Goal: Information Seeking & Learning: Learn about a topic

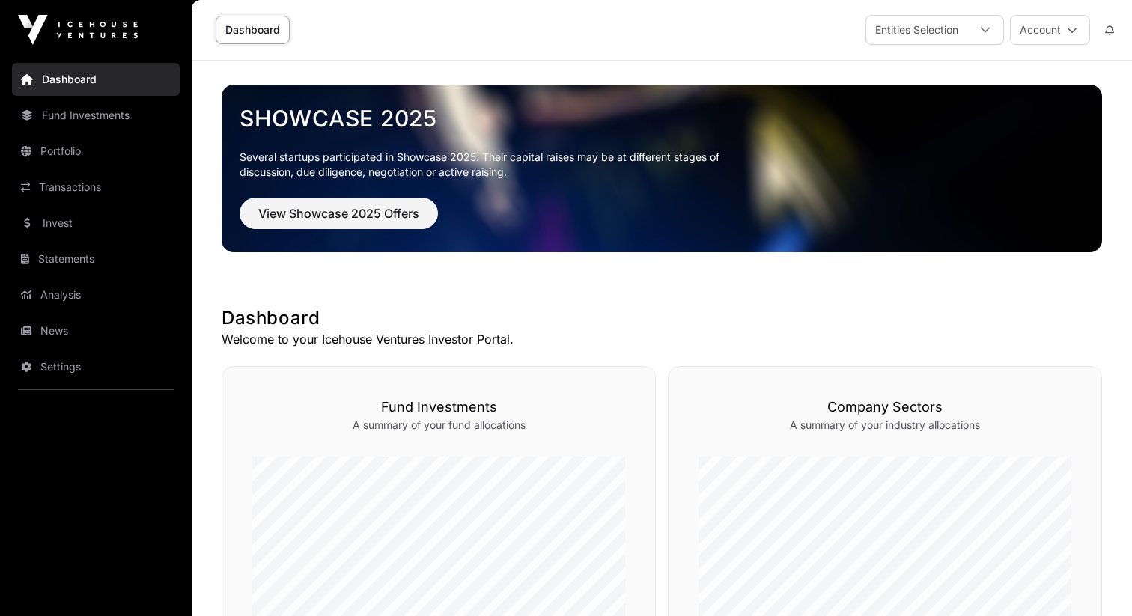
click at [123, 132] on nav "Dashboard Fund Investments Portfolio Transactions Invest Statements Analysis Ne…" at bounding box center [96, 332] width 192 height 544
click at [120, 121] on link "Fund Investments" at bounding box center [96, 115] width 168 height 33
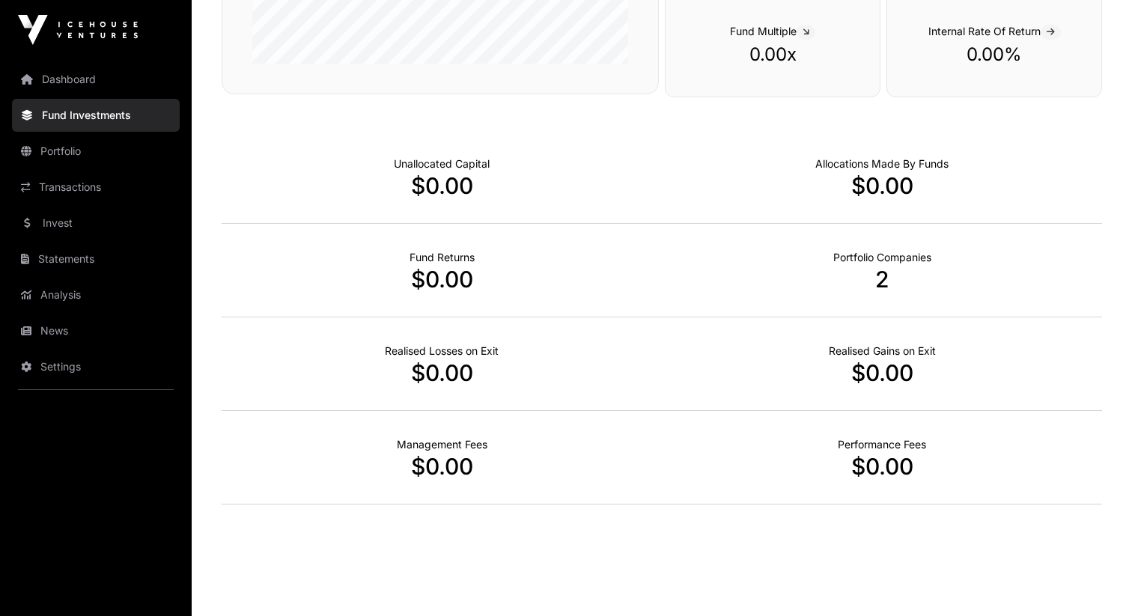
scroll to position [909, 0]
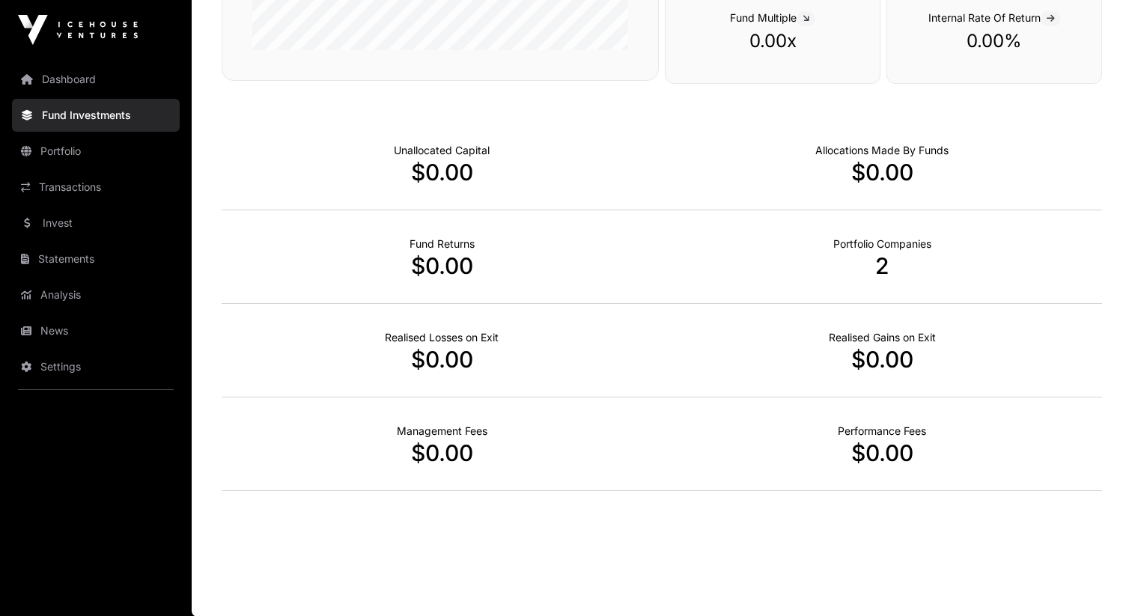
click at [469, 355] on p "$0.00" at bounding box center [442, 359] width 440 height 27
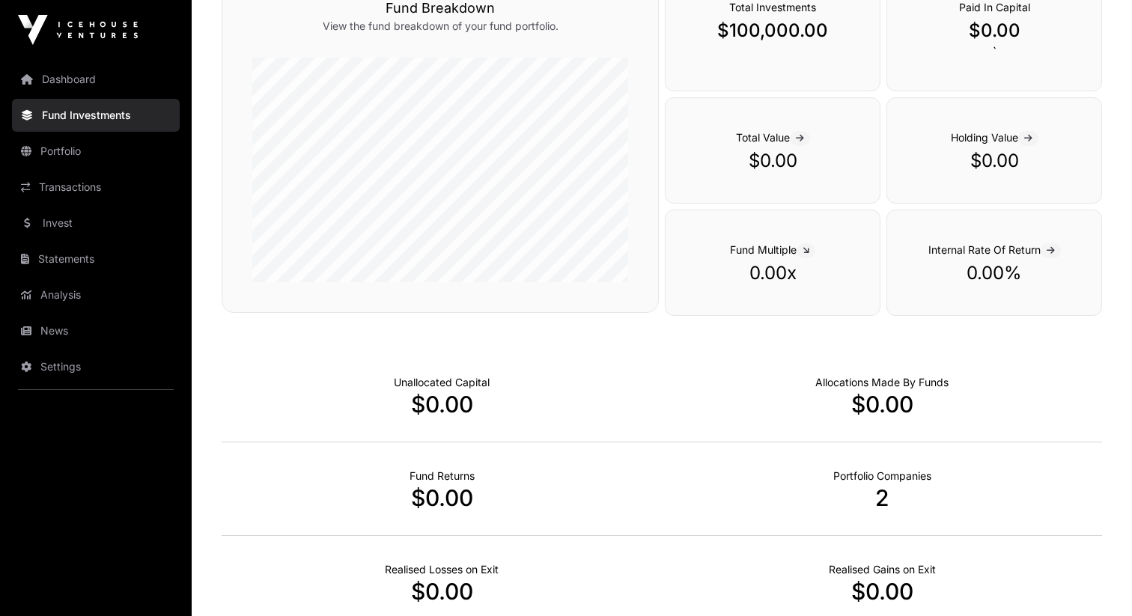
scroll to position [647, 0]
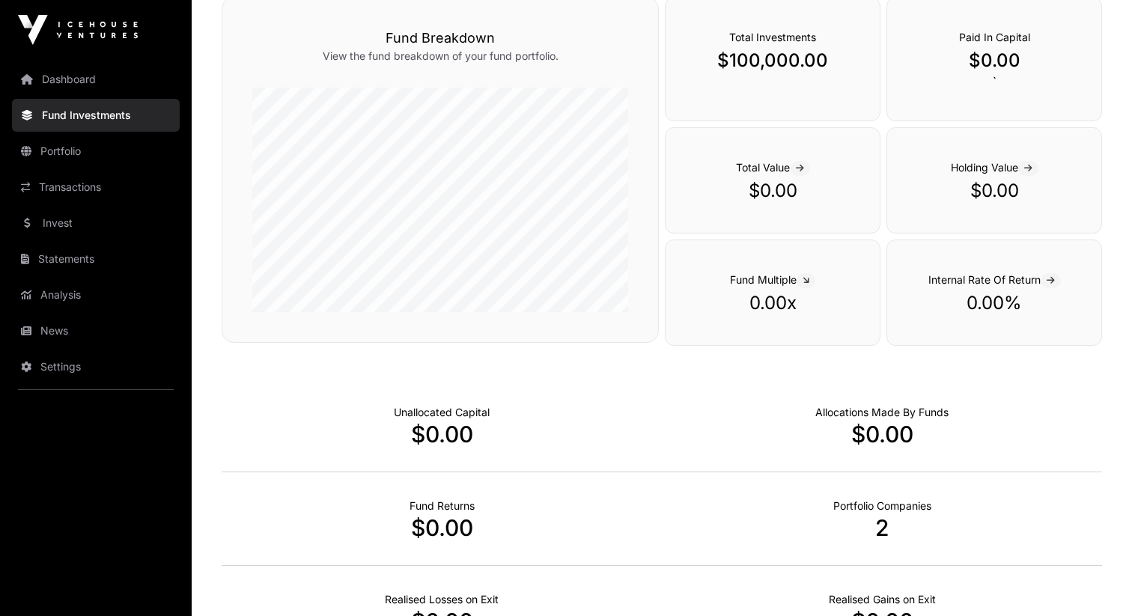
click at [112, 238] on link "Invest" at bounding box center [96, 223] width 168 height 33
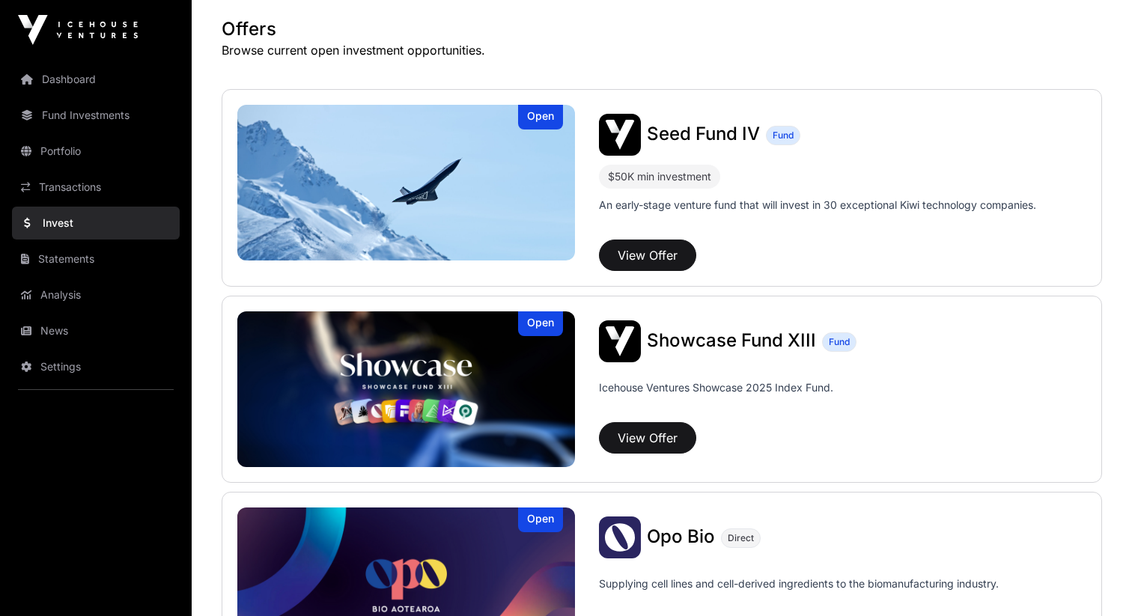
scroll to position [273, 0]
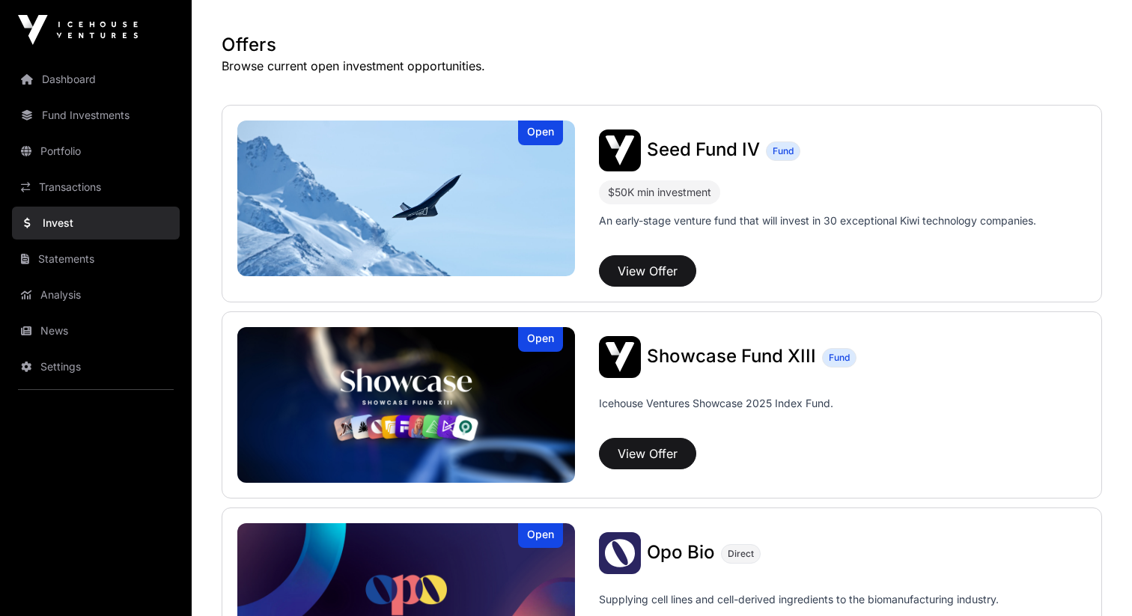
click at [97, 266] on link "Statements" at bounding box center [96, 258] width 168 height 33
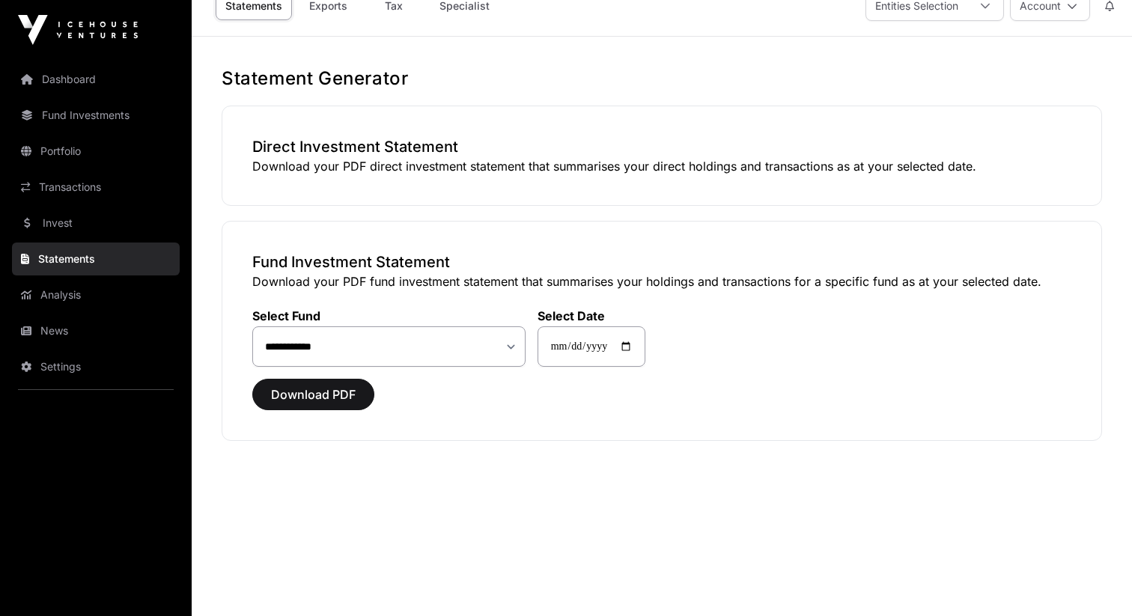
scroll to position [41, 0]
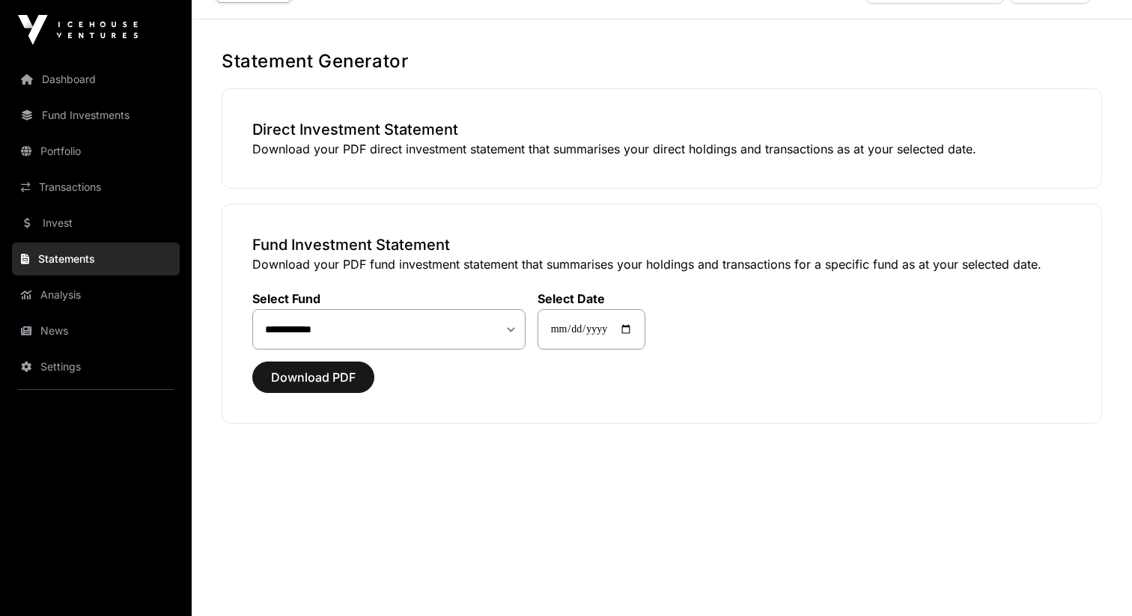
click at [92, 292] on link "Analysis" at bounding box center [96, 294] width 168 height 33
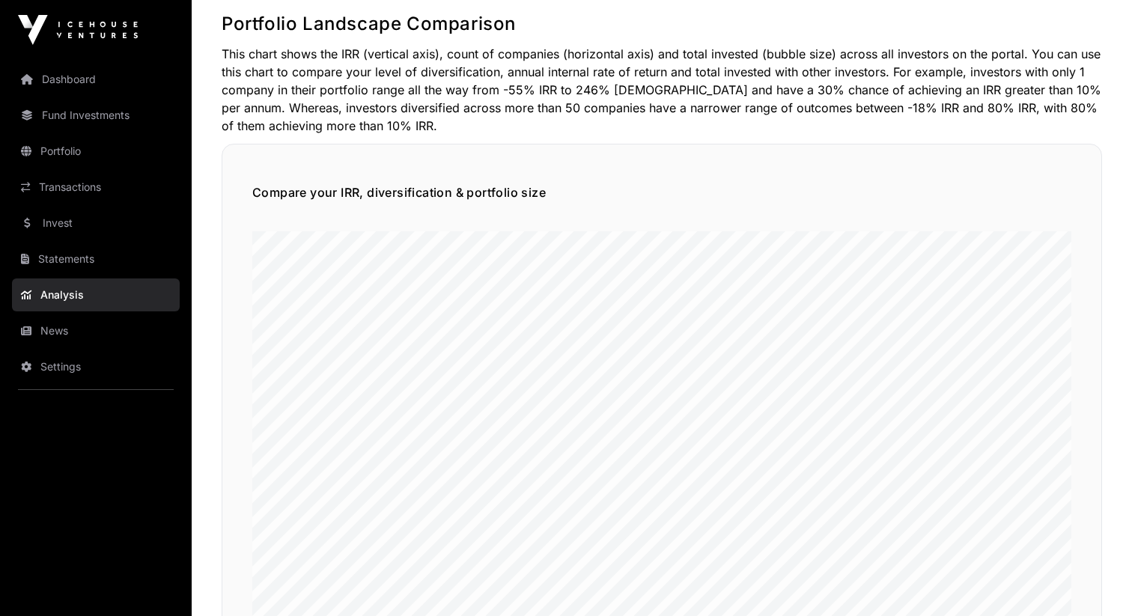
scroll to position [978, 0]
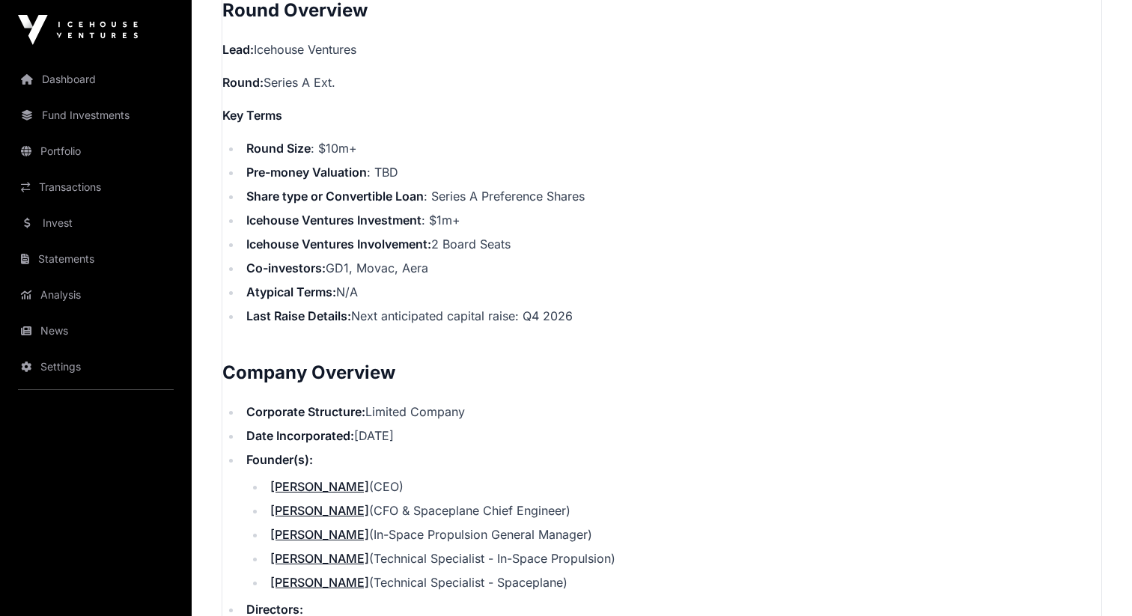
scroll to position [1419, 0]
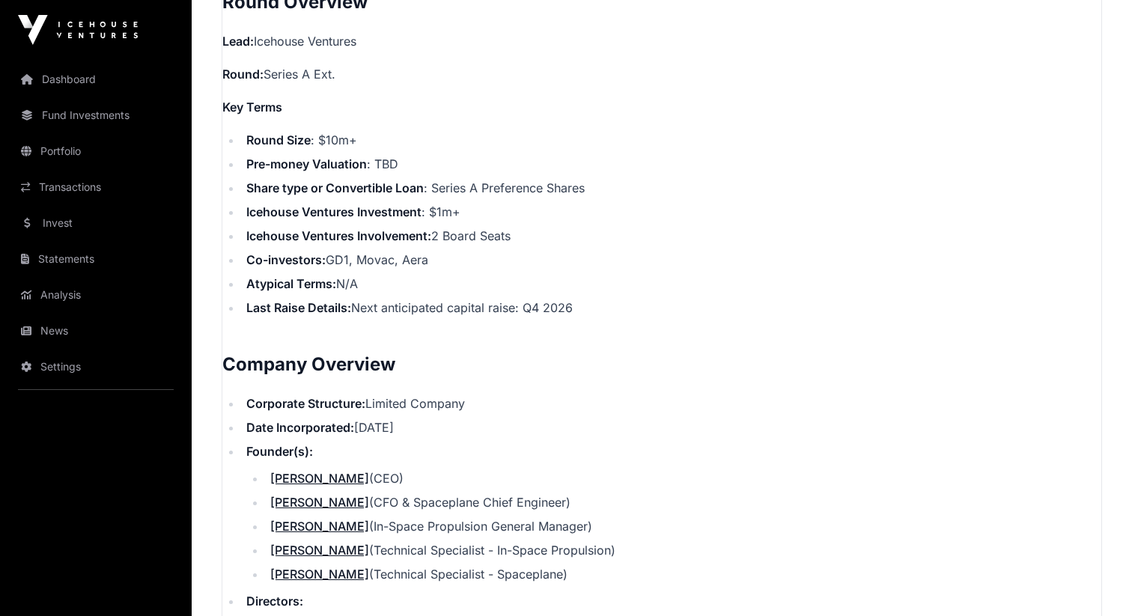
click at [377, 493] on li "[PERSON_NAME] (CFO & Spaceplane Chief Engineer)" at bounding box center [683, 502] width 835 height 18
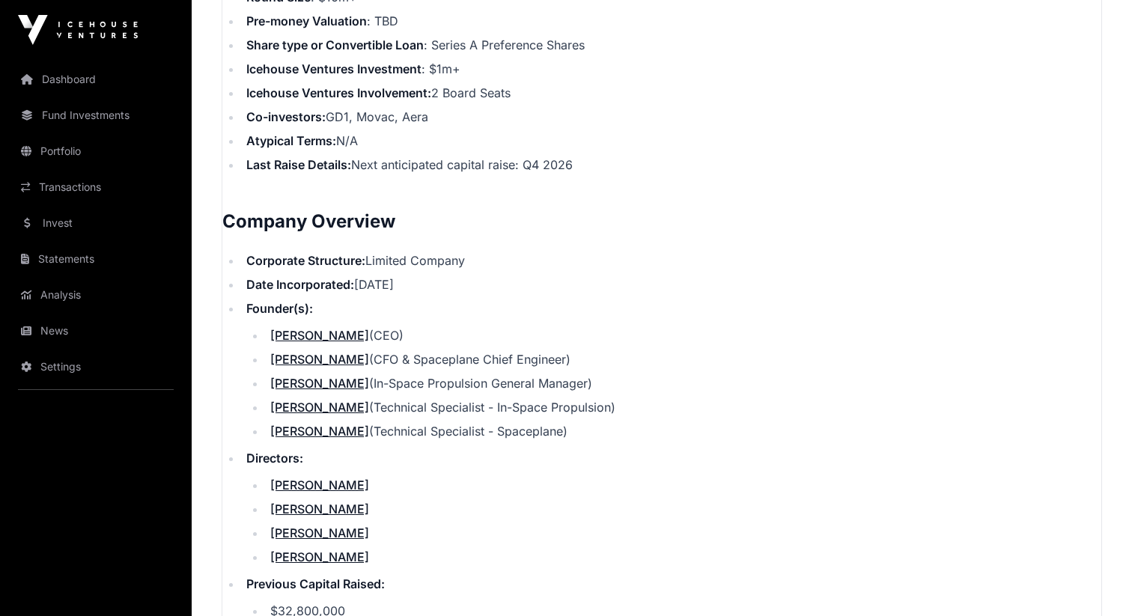
scroll to position [1587, 0]
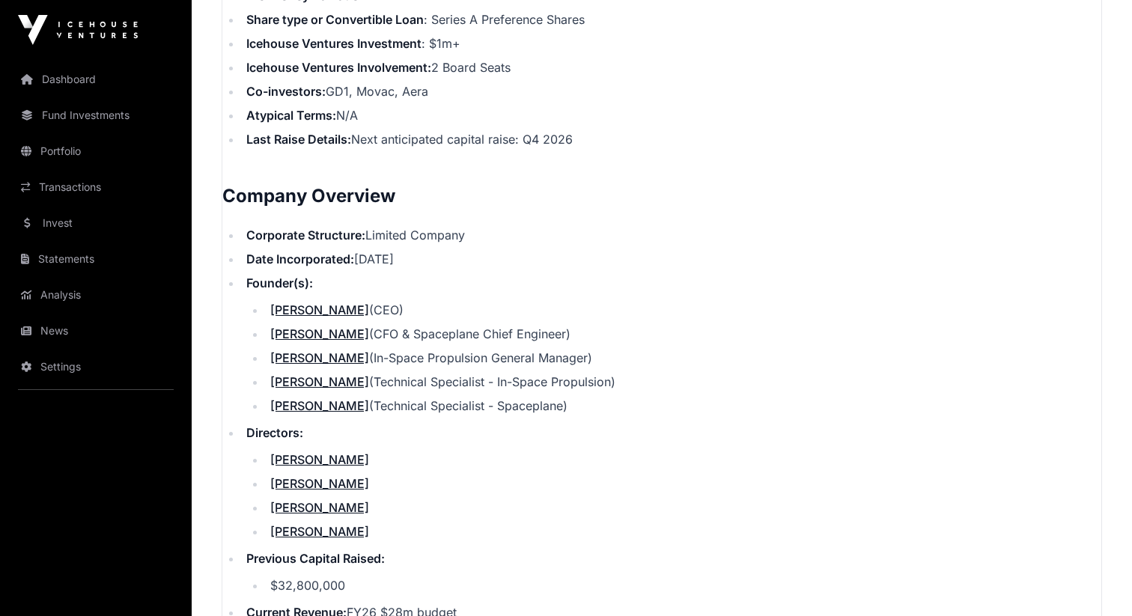
click at [329, 500] on link "[PERSON_NAME]" at bounding box center [319, 507] width 99 height 15
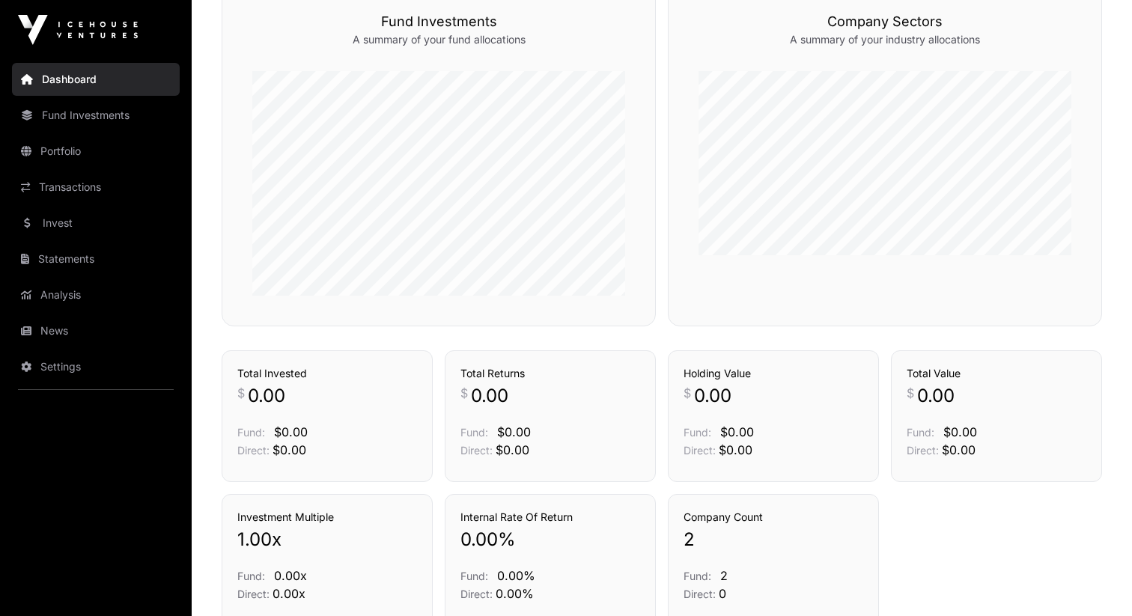
scroll to position [521, 0]
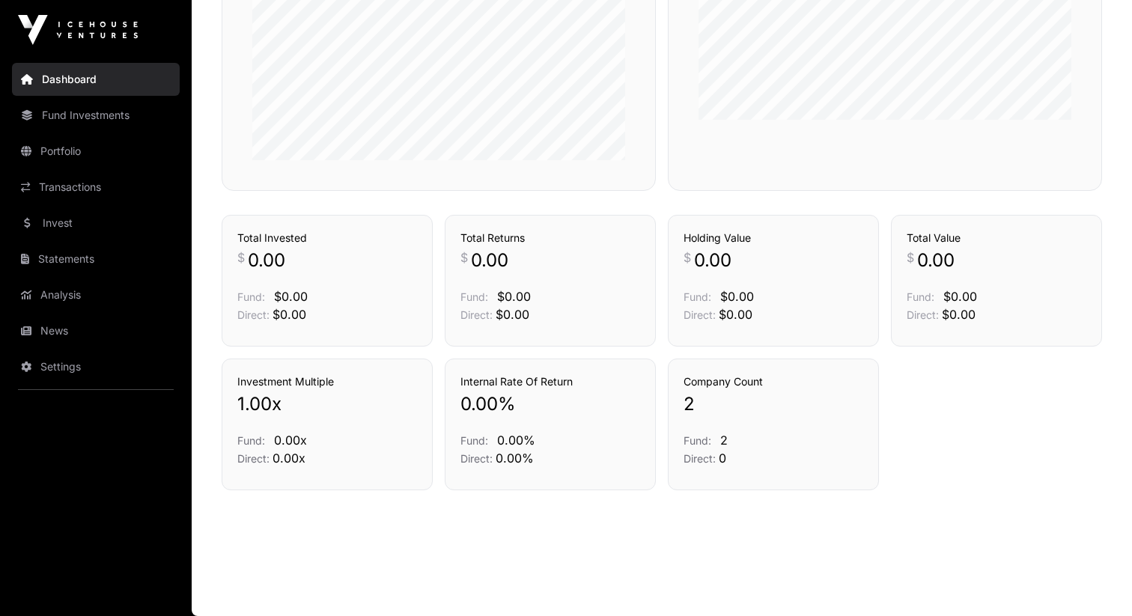
click at [73, 263] on link "Statements" at bounding box center [96, 258] width 168 height 33
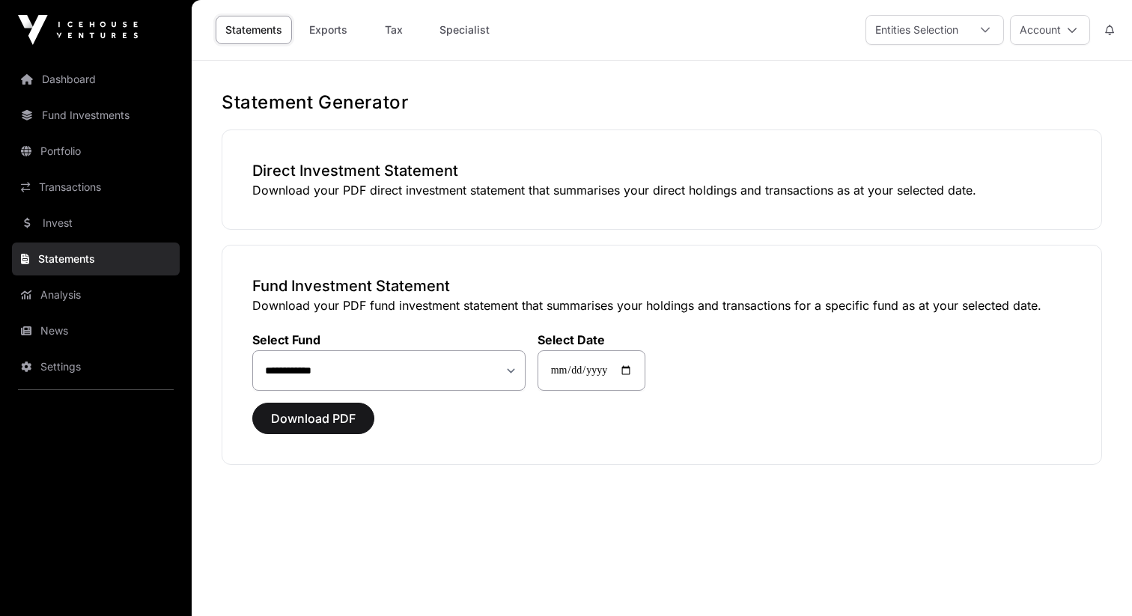
click at [94, 217] on link "Invest" at bounding box center [96, 223] width 168 height 33
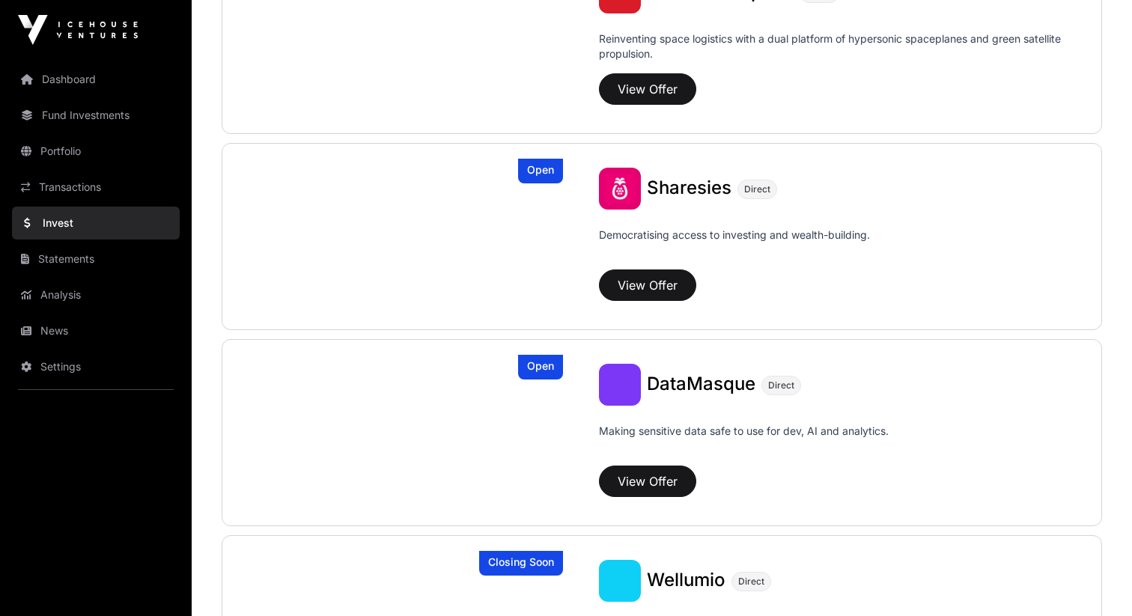
scroll to position [1688, 0]
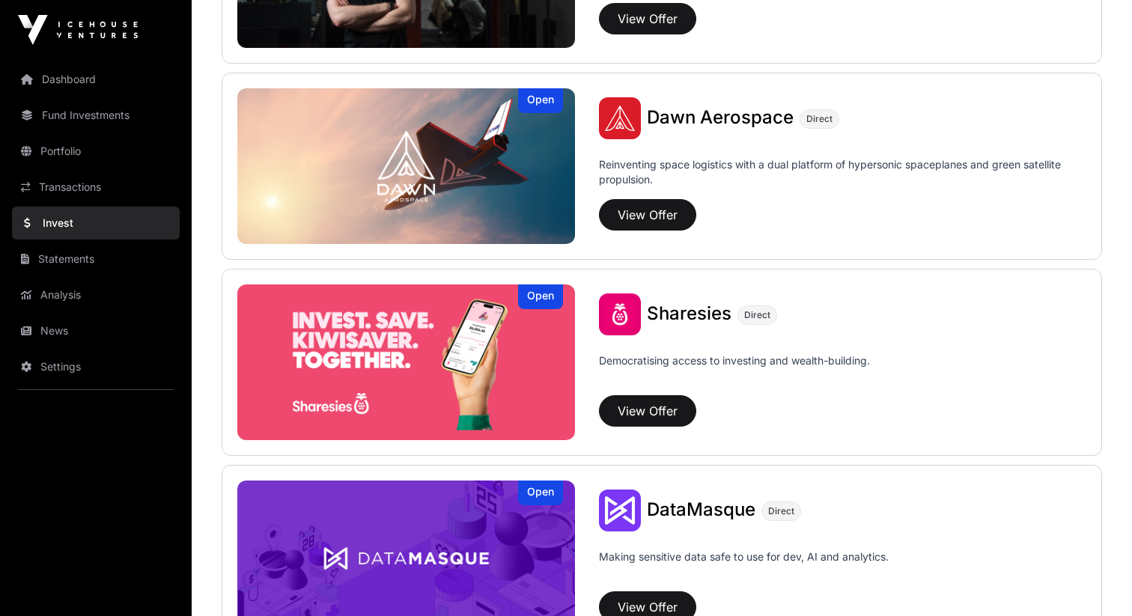
click at [683, 526] on div "DataMasque Direct" at bounding box center [842, 510] width 487 height 42
click at [663, 591] on button "View Offer" at bounding box center [647, 606] width 97 height 31
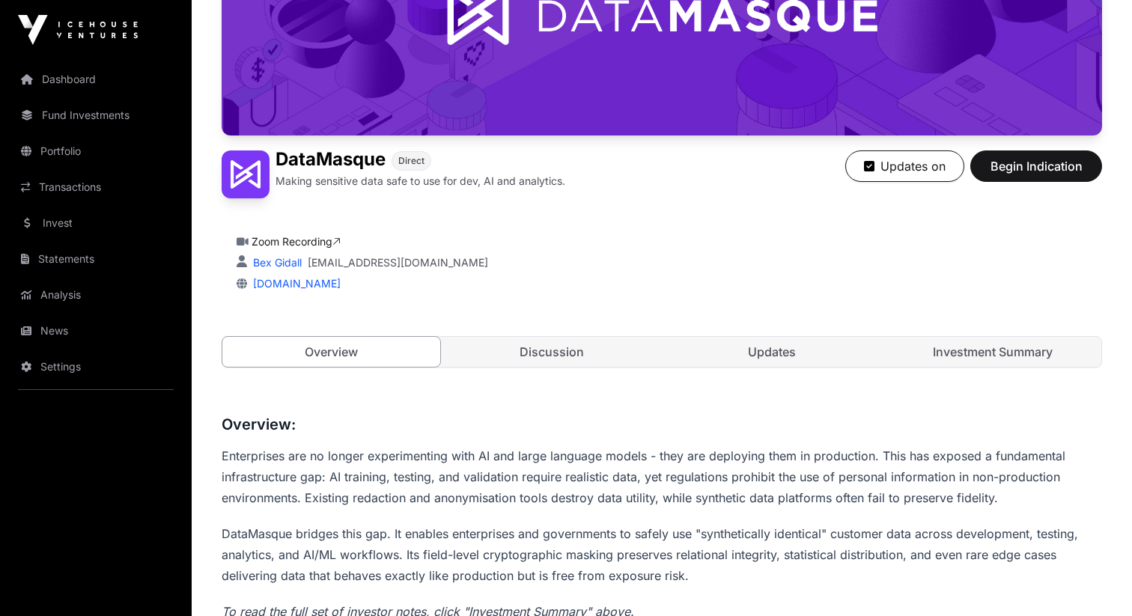
scroll to position [251, 0]
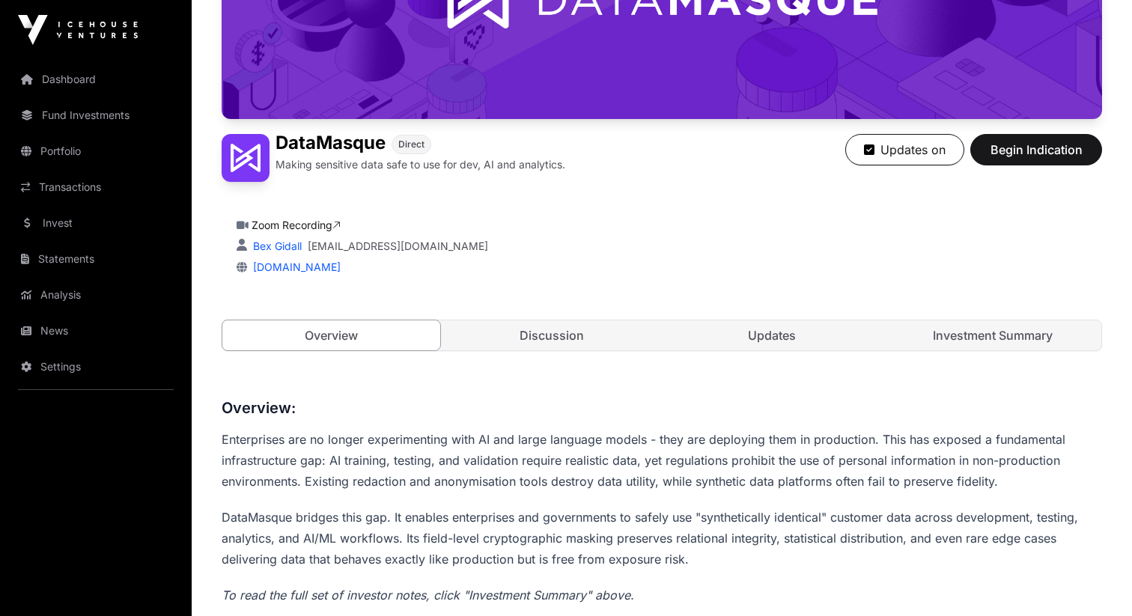
click at [745, 337] on link "Updates" at bounding box center [772, 335] width 218 height 30
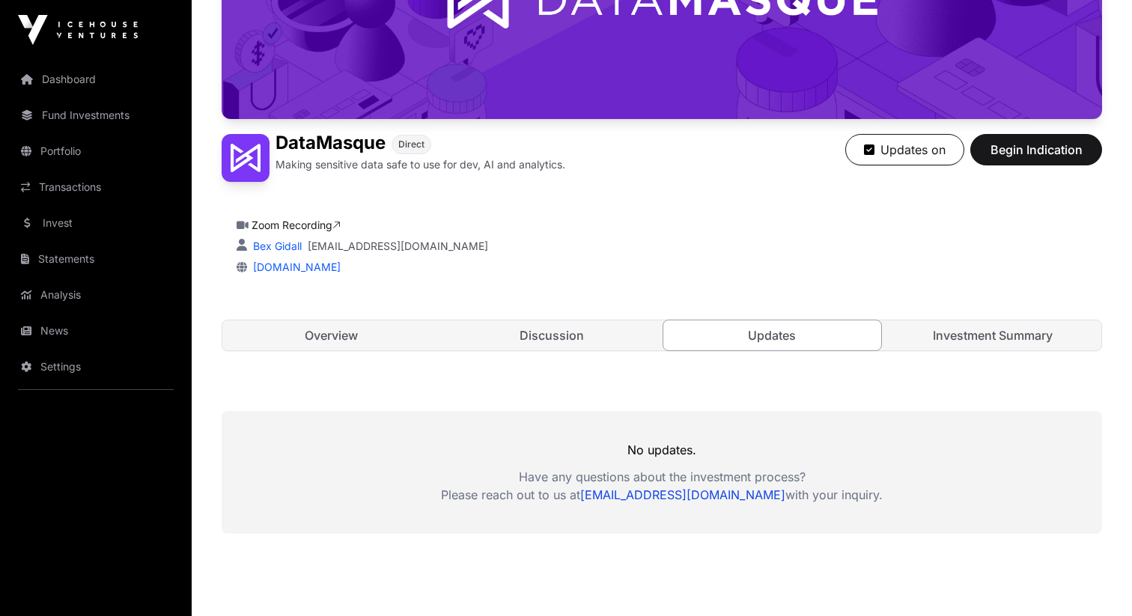
click at [606, 335] on link "Discussion" at bounding box center [552, 335] width 218 height 30
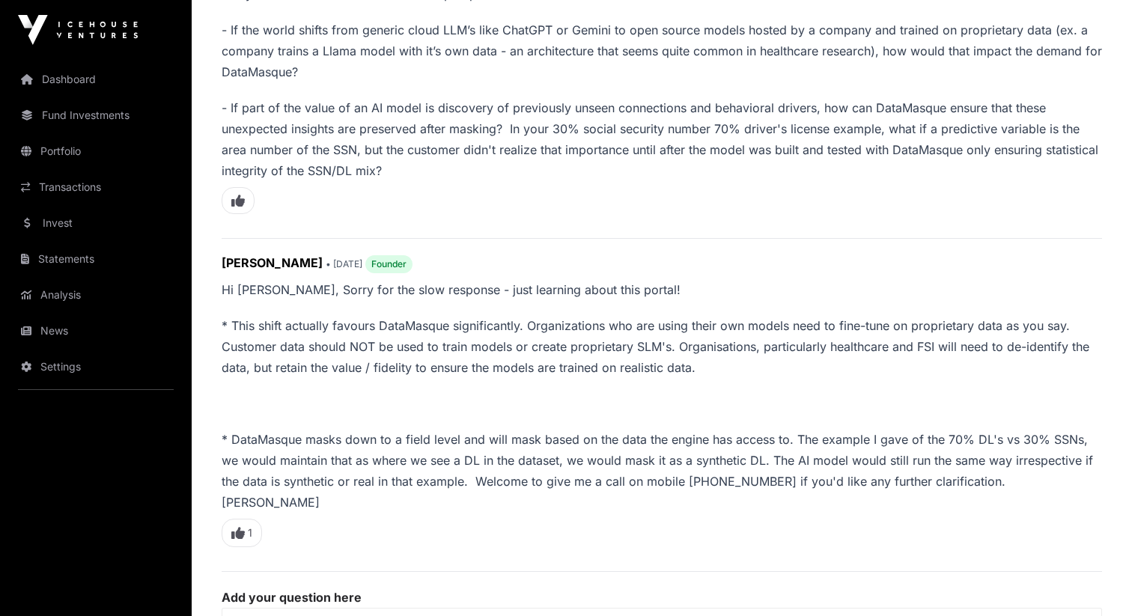
scroll to position [693, 0]
click at [689, 328] on p "* This shift actually favours DataMasque significantly. Organizations who are u…" at bounding box center [662, 345] width 880 height 63
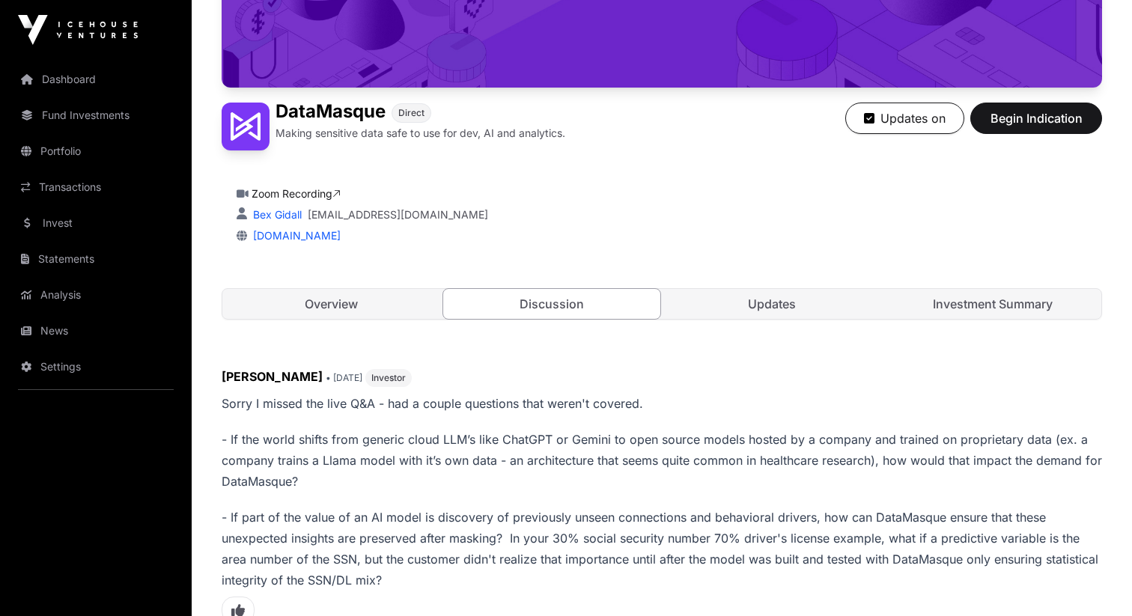
scroll to position [180, 0]
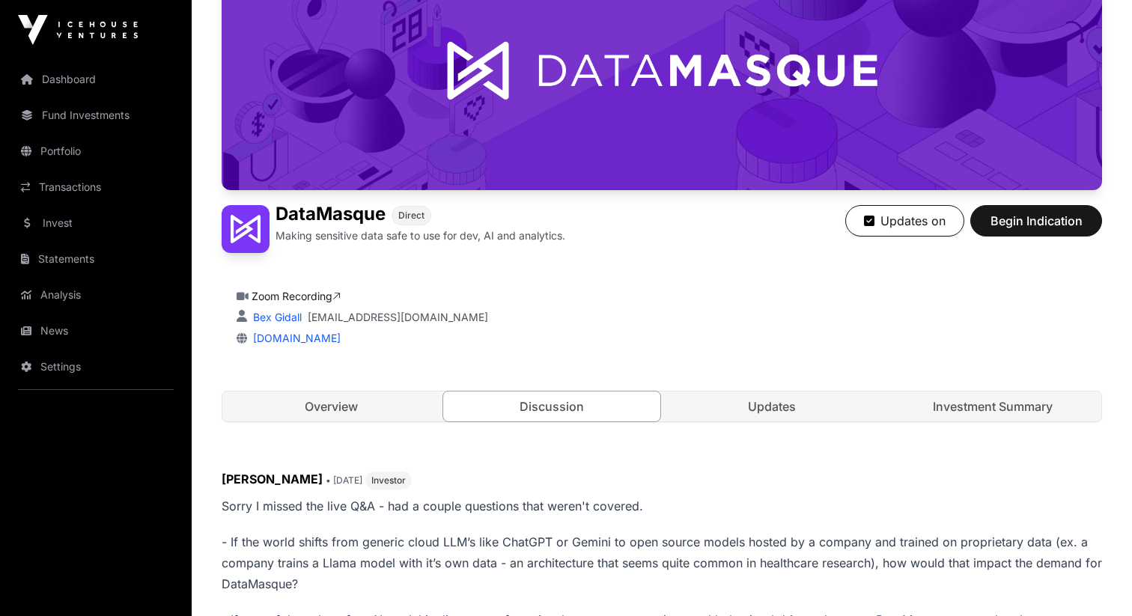
click at [769, 400] on link "Updates" at bounding box center [772, 406] width 218 height 30
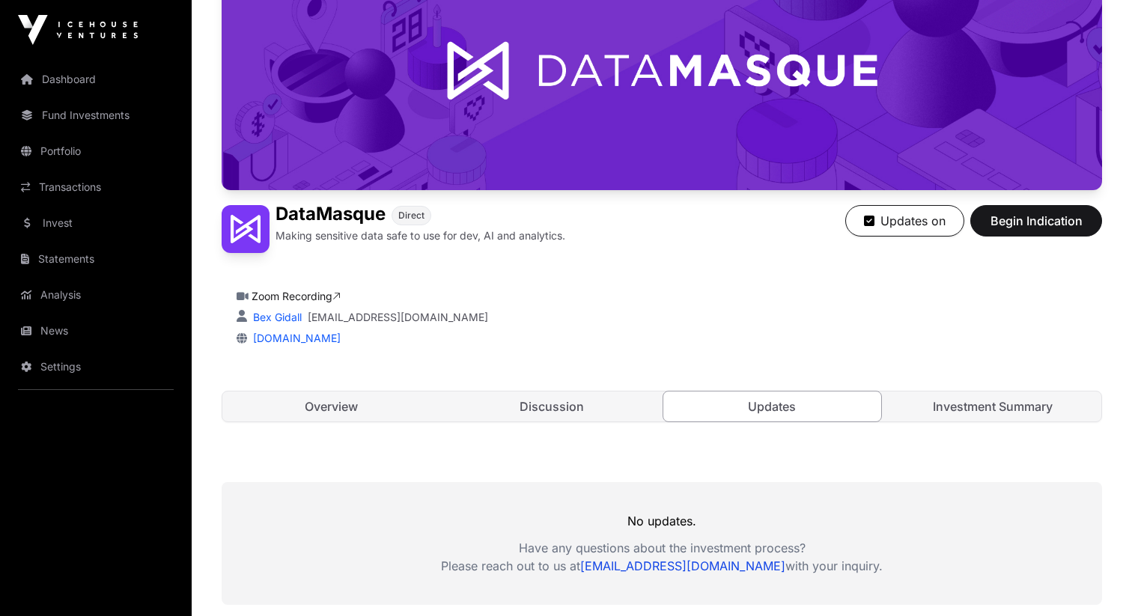
scroll to position [355, 0]
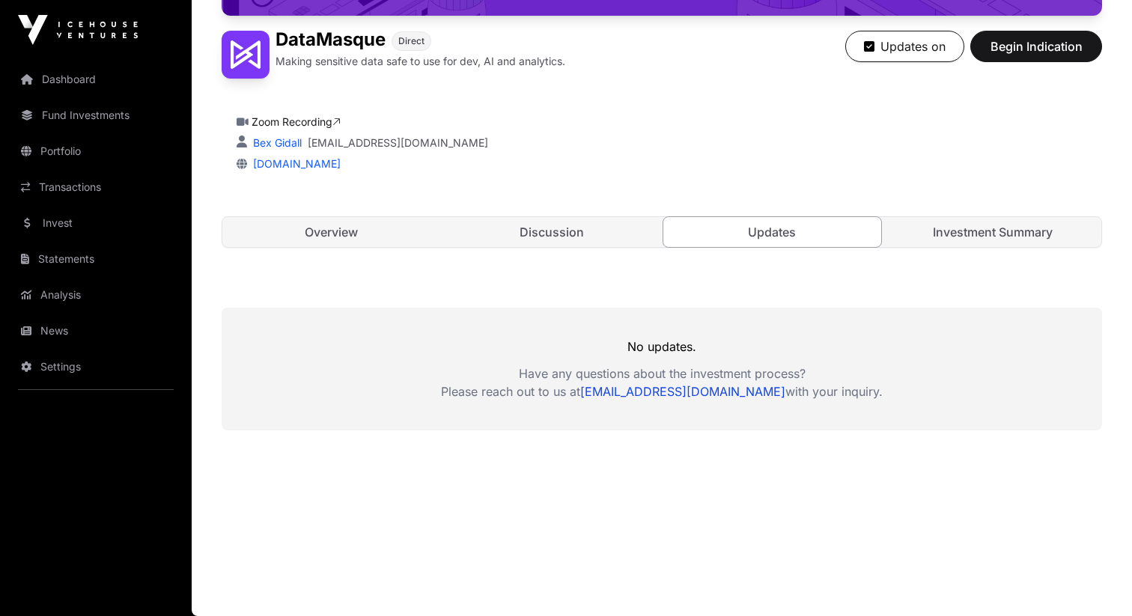
click at [962, 247] on div "Overview Discussion Updates Investment Summary" at bounding box center [662, 231] width 880 height 31
click at [976, 233] on link "Investment Summary" at bounding box center [993, 232] width 218 height 30
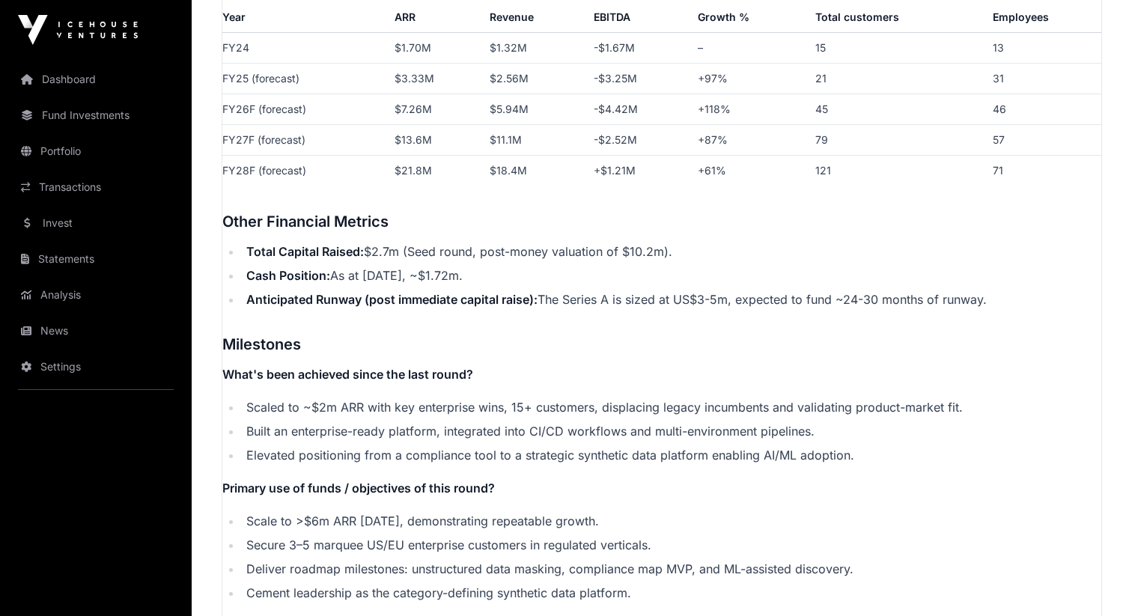
scroll to position [2409, 0]
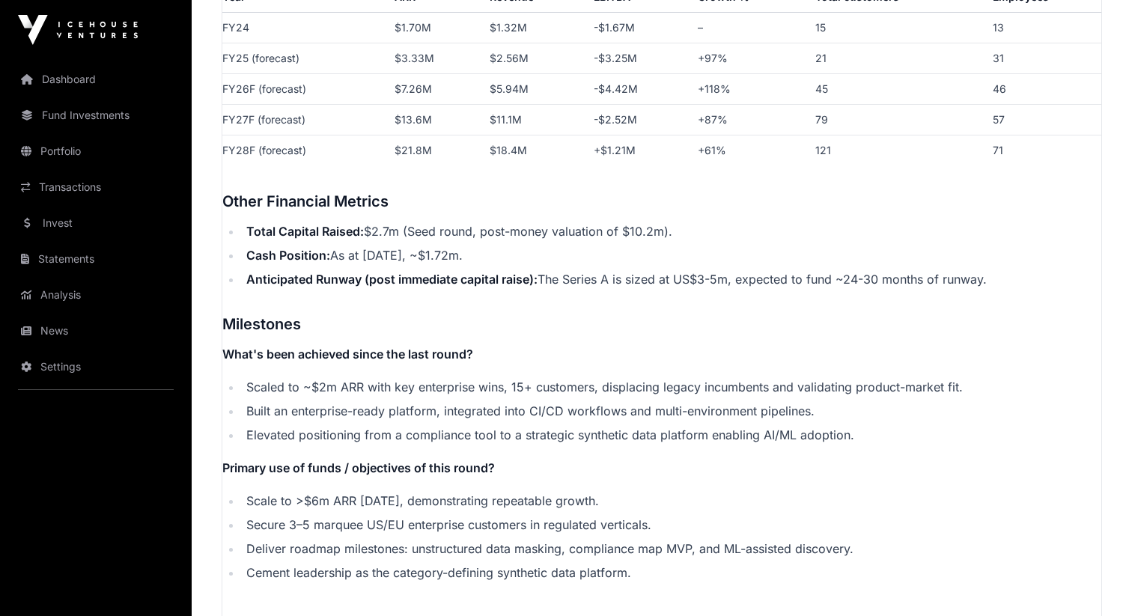
click at [91, 150] on link "Portfolio" at bounding box center [96, 151] width 168 height 33
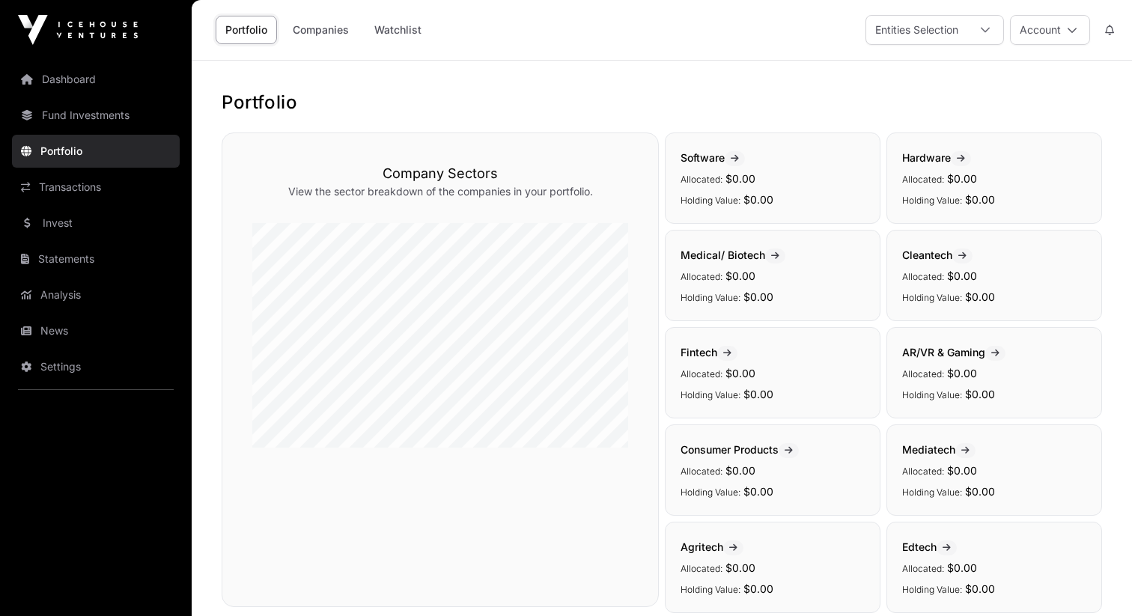
click at [103, 191] on link "Transactions" at bounding box center [96, 187] width 168 height 33
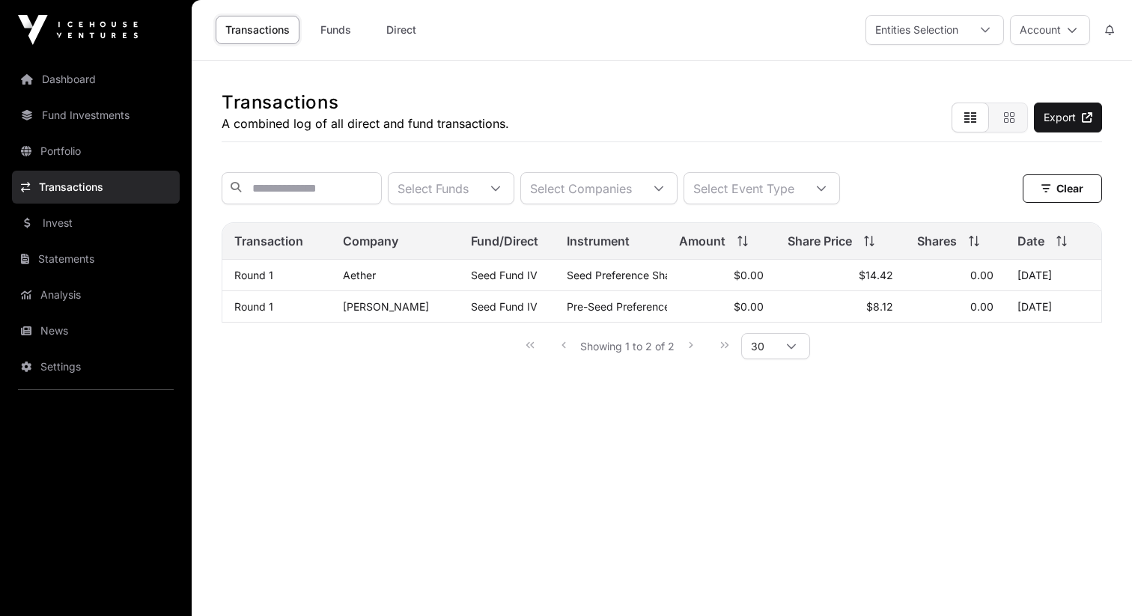
click at [100, 213] on link "Invest" at bounding box center [96, 223] width 168 height 33
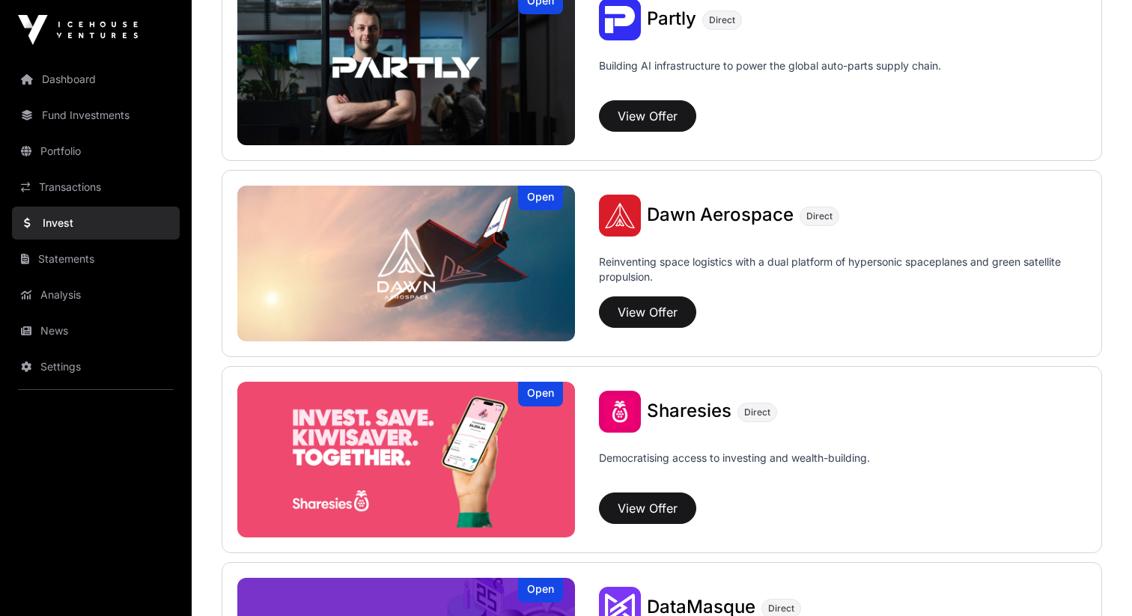
scroll to position [1598, 0]
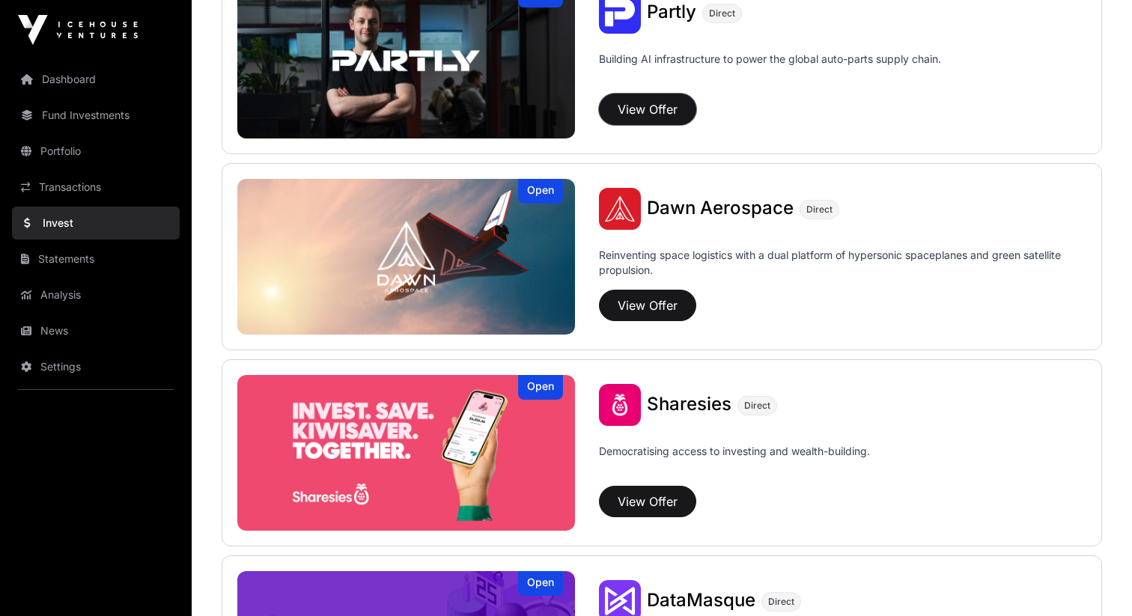
click at [650, 103] on button "View Offer" at bounding box center [647, 109] width 97 height 31
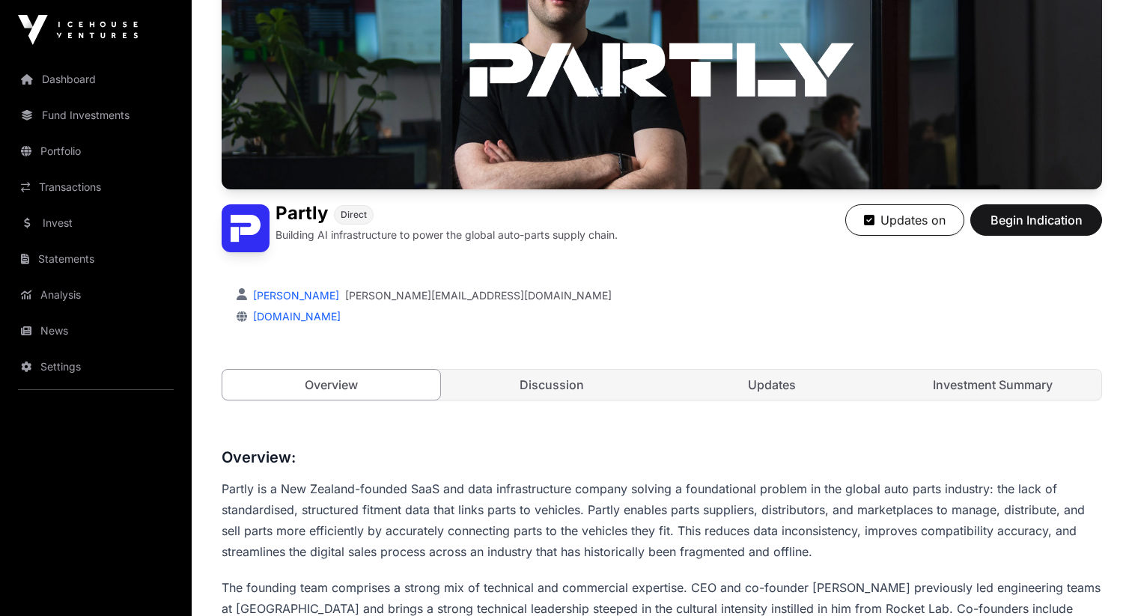
scroll to position [194, 0]
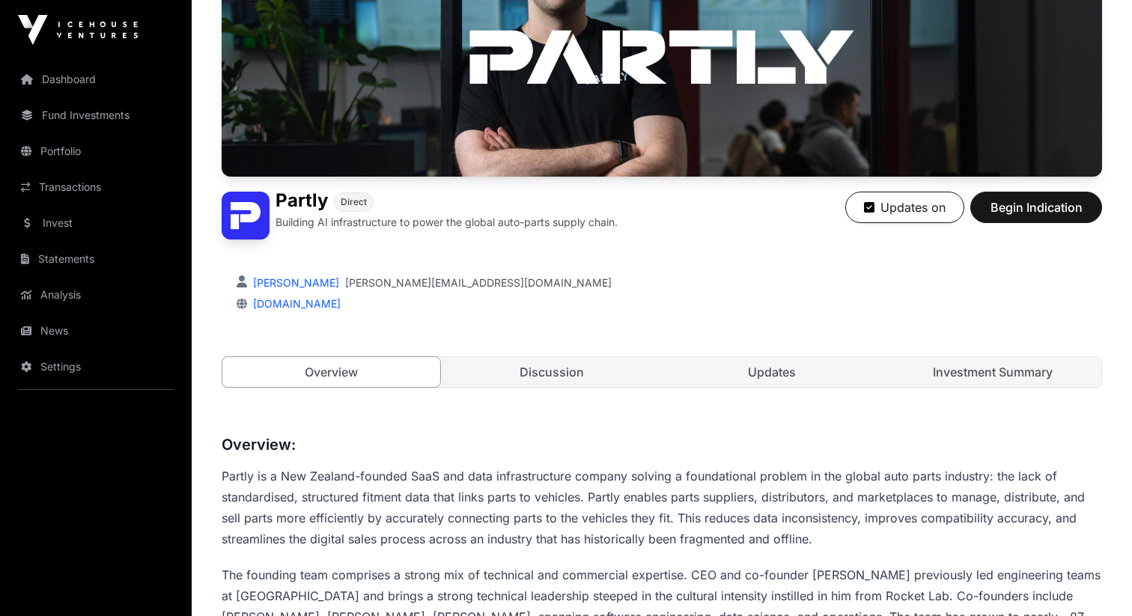
click at [1009, 371] on link "Investment Summary" at bounding box center [993, 372] width 218 height 30
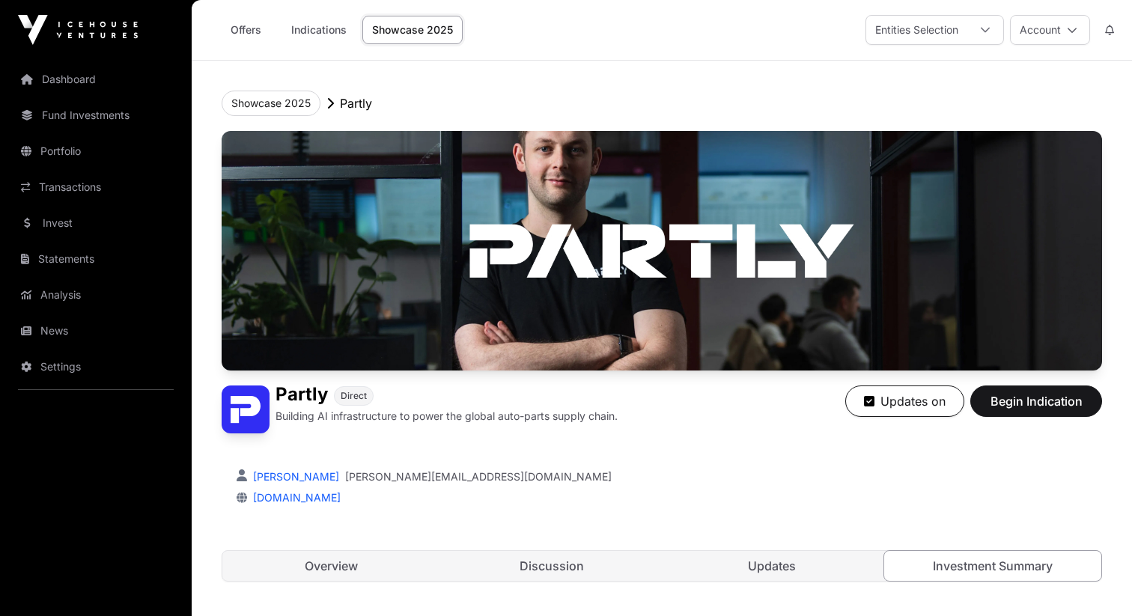
click at [378, 555] on link "Overview" at bounding box center [331, 566] width 218 height 30
click at [285, 109] on button "Showcase 2025" at bounding box center [271, 103] width 99 height 25
click at [120, 290] on link "Analysis" at bounding box center [96, 294] width 168 height 33
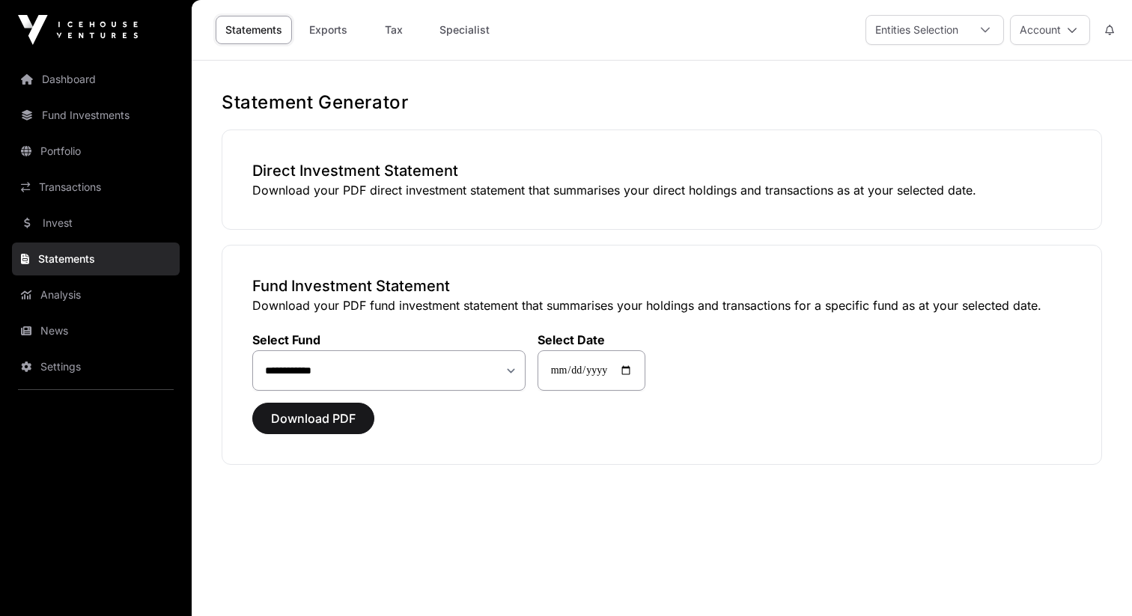
click at [337, 27] on link "Exports" at bounding box center [328, 30] width 60 height 28
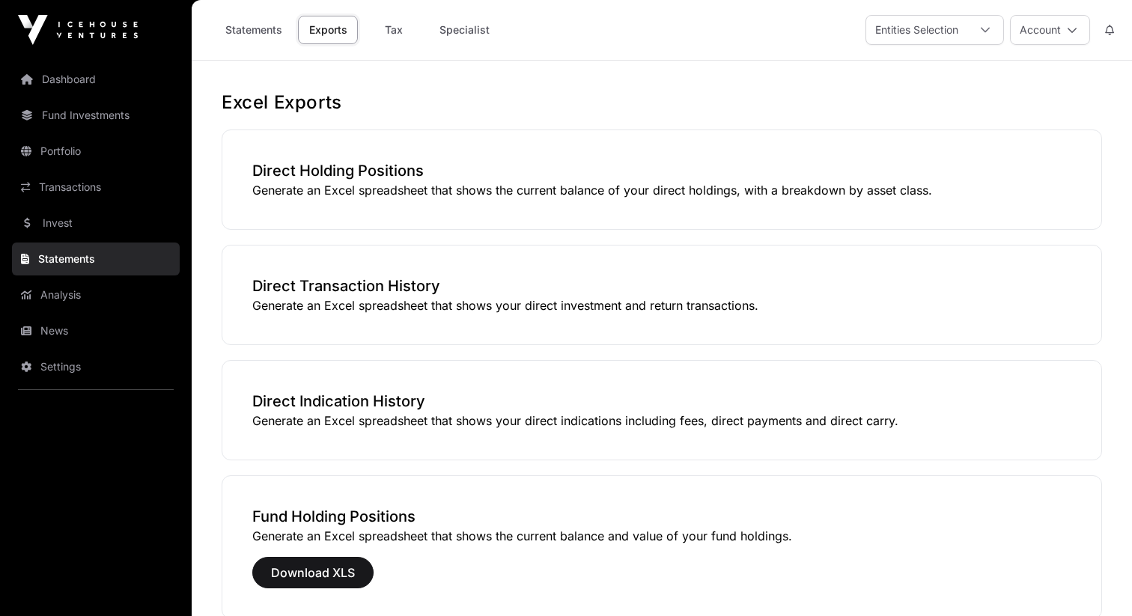
click at [375, 28] on link "Tax" at bounding box center [394, 30] width 60 height 28
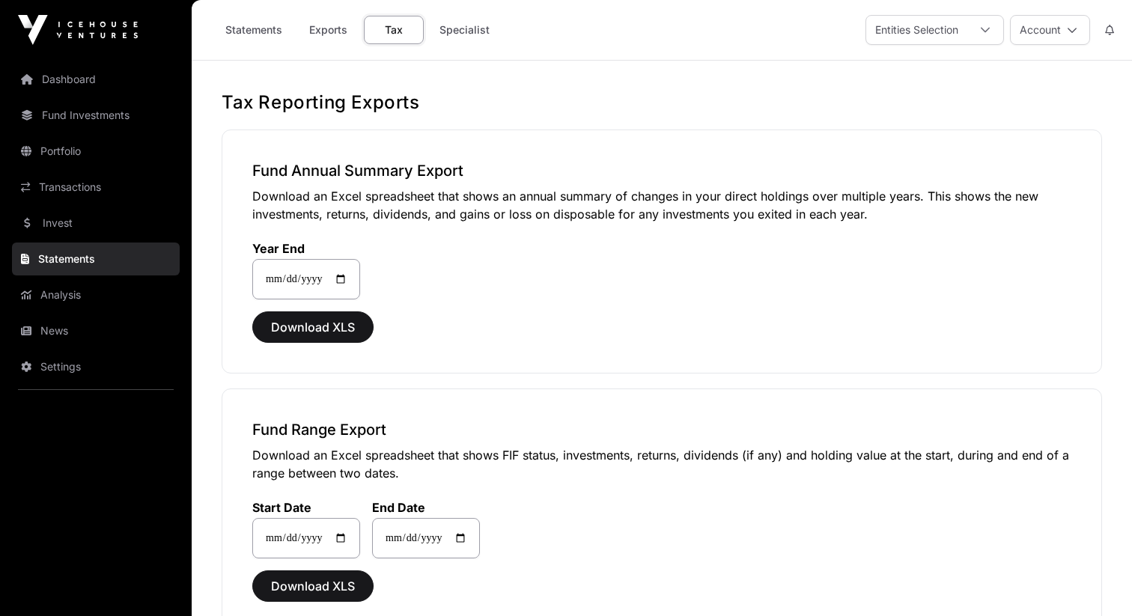
click at [449, 21] on link "Specialist" at bounding box center [465, 30] width 70 height 28
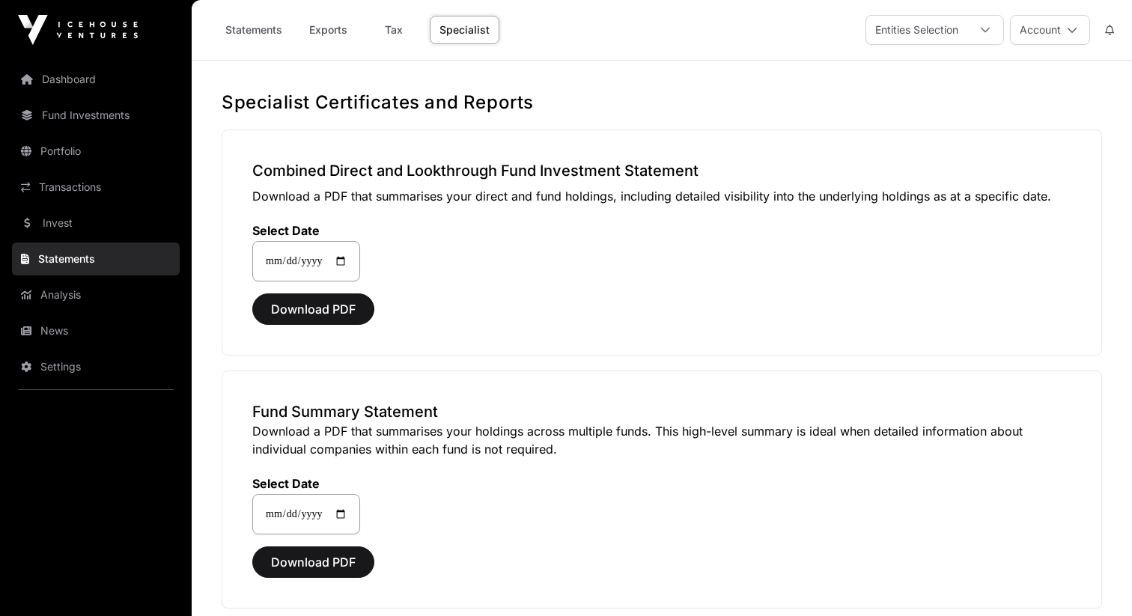
click at [83, 201] on link "Transactions" at bounding box center [96, 187] width 168 height 33
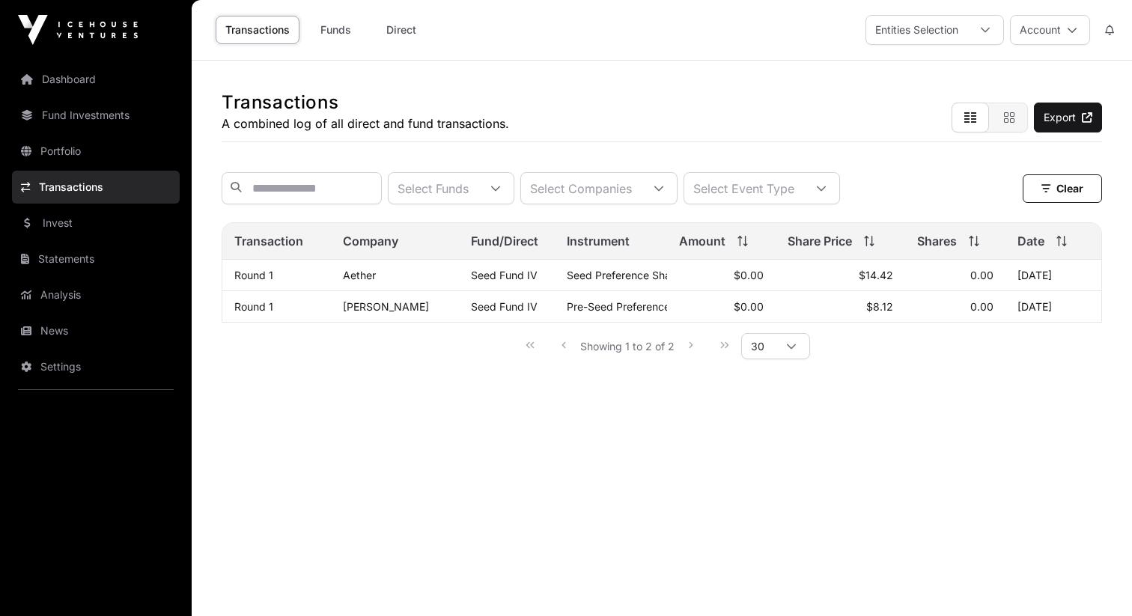
click at [82, 93] on link "Dashboard" at bounding box center [96, 79] width 168 height 33
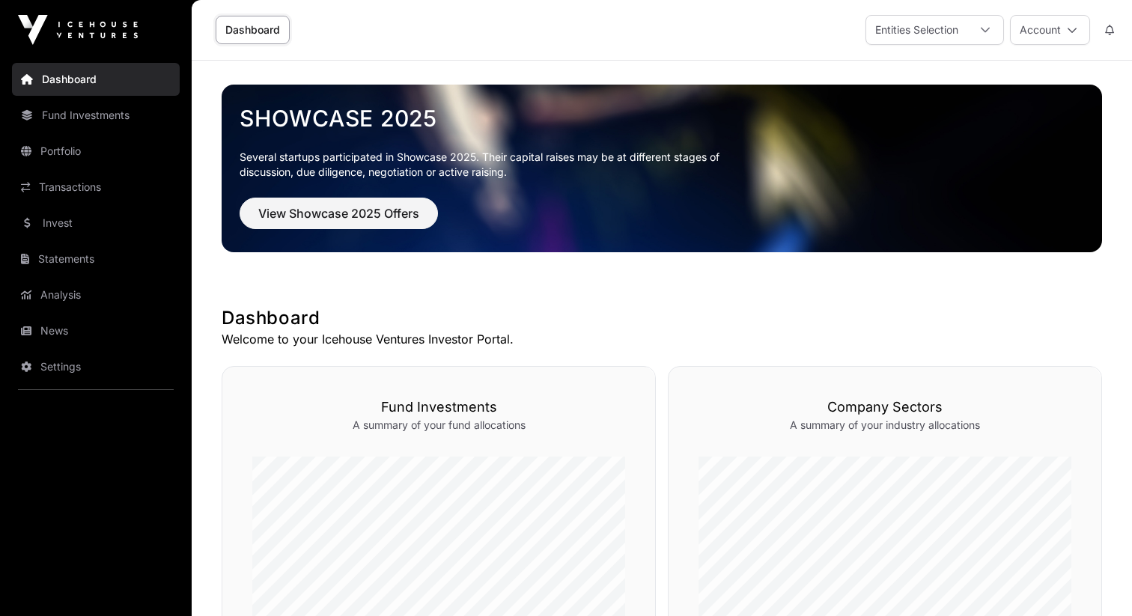
click at [88, 114] on link "Fund Investments" at bounding box center [96, 115] width 168 height 33
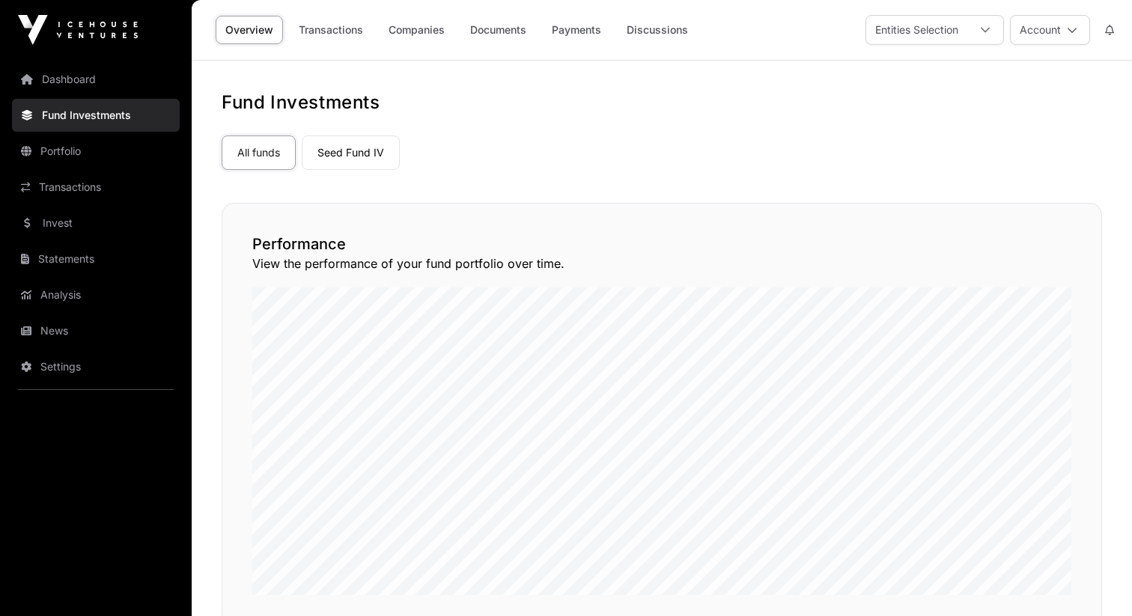
click at [316, 29] on link "Transactions" at bounding box center [331, 30] width 84 height 28
click at [495, 24] on link "Documents" at bounding box center [498, 30] width 76 height 28
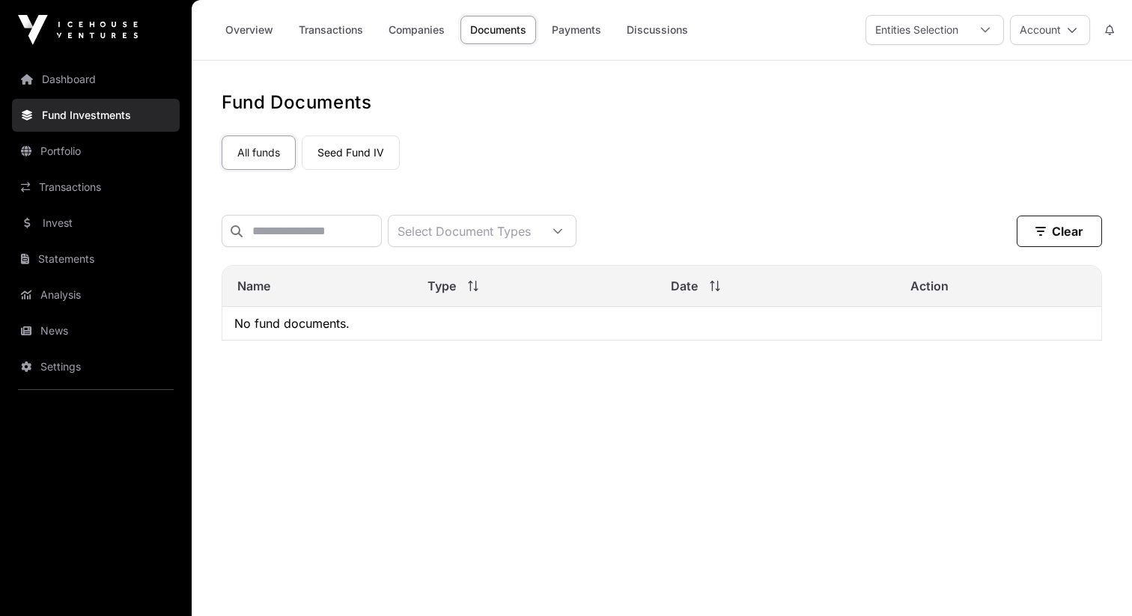
click at [352, 181] on nav "All funds Seed Fund IV Select a fund" at bounding box center [662, 150] width 880 height 70
click at [349, 153] on link "Seed Fund IV" at bounding box center [351, 152] width 98 height 34
click at [563, 49] on div "Overview Transactions Companies Documents Payments Discussions" at bounding box center [454, 30] width 506 height 46
click at [563, 27] on link "Payments" at bounding box center [576, 30] width 69 height 28
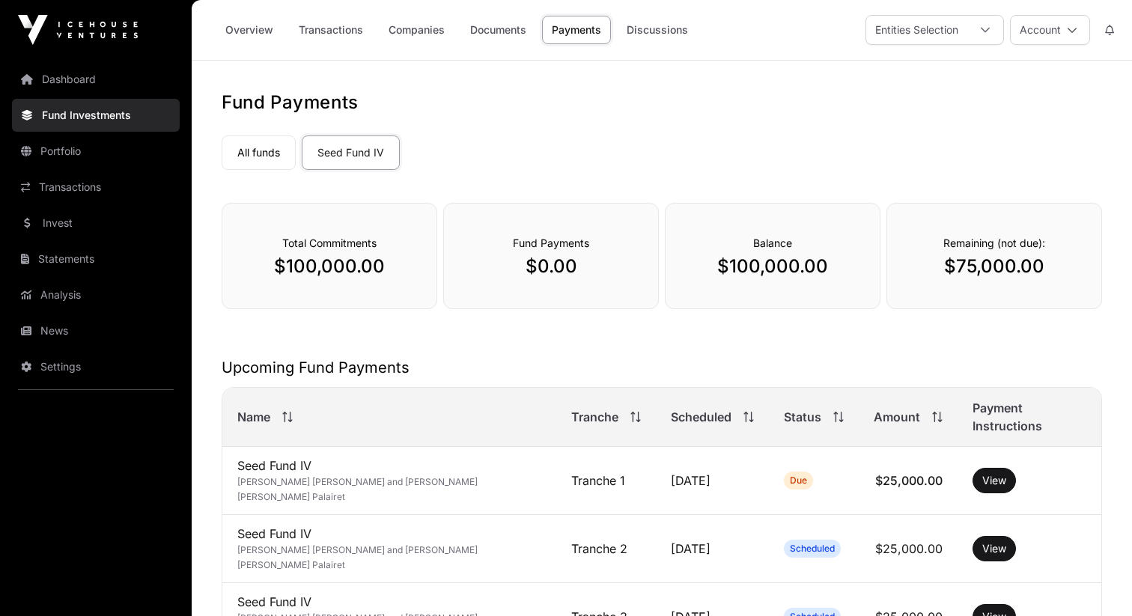
click at [326, 31] on link "Transactions" at bounding box center [331, 30] width 84 height 28
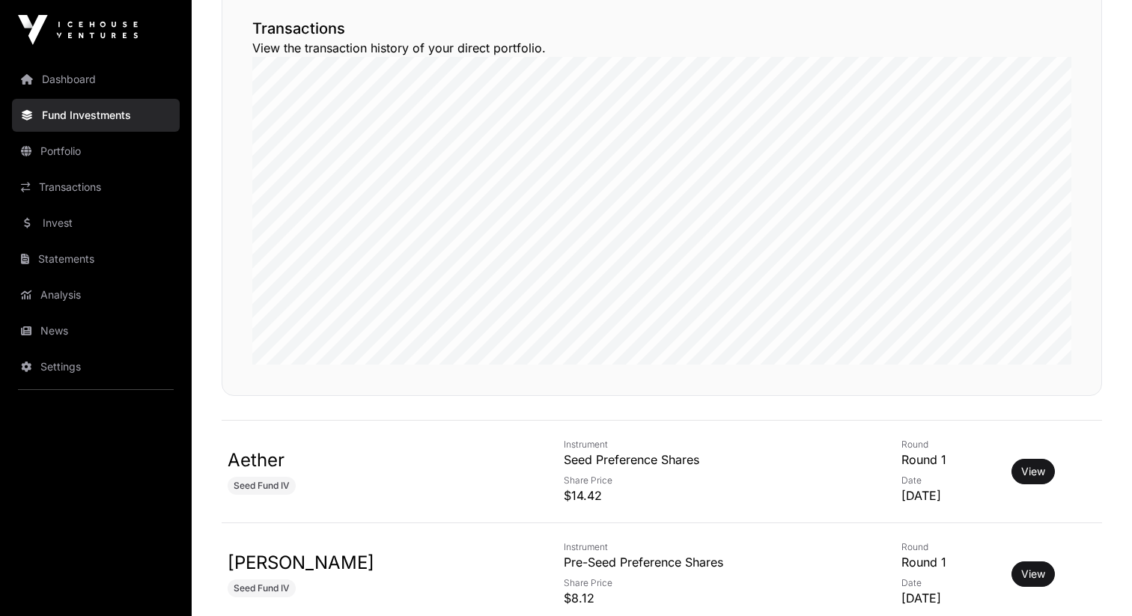
scroll to position [350, 0]
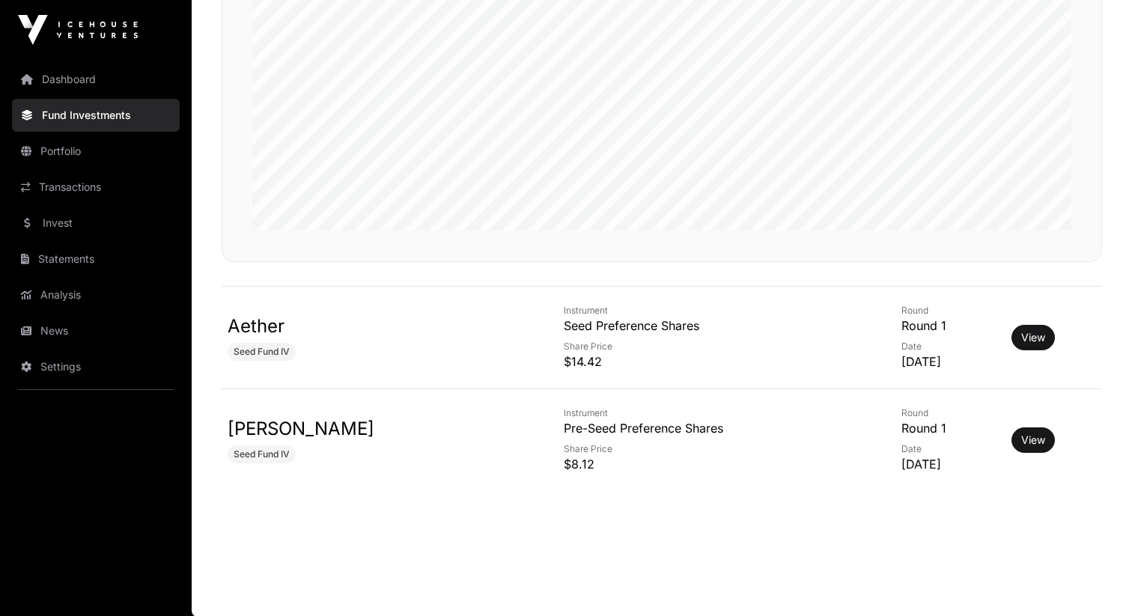
click at [265, 329] on link "Aether" at bounding box center [256, 326] width 57 height 22
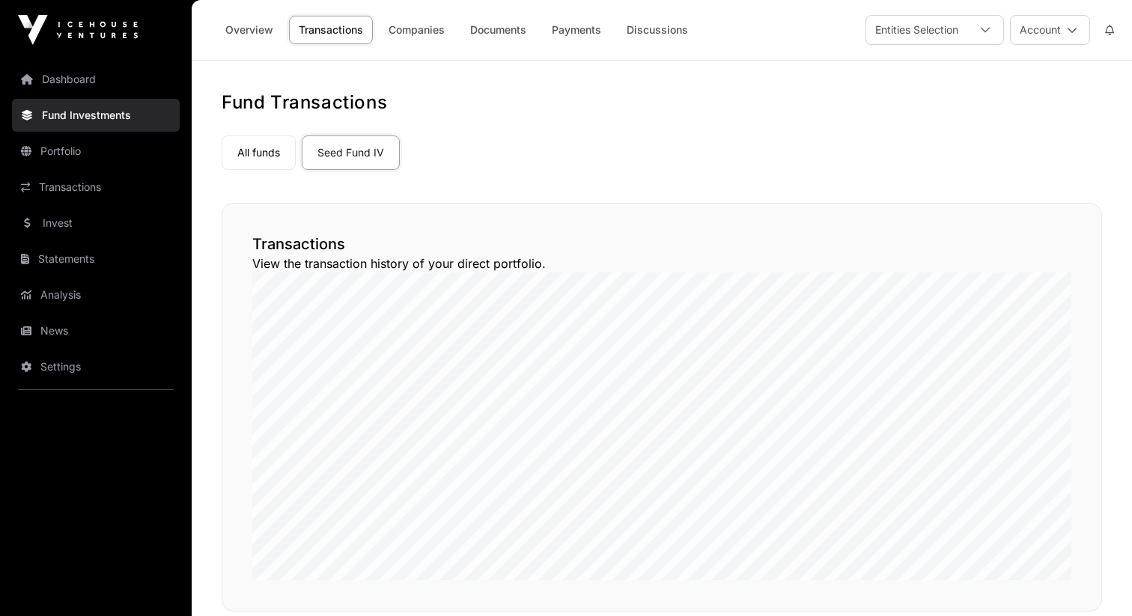
scroll to position [350, 0]
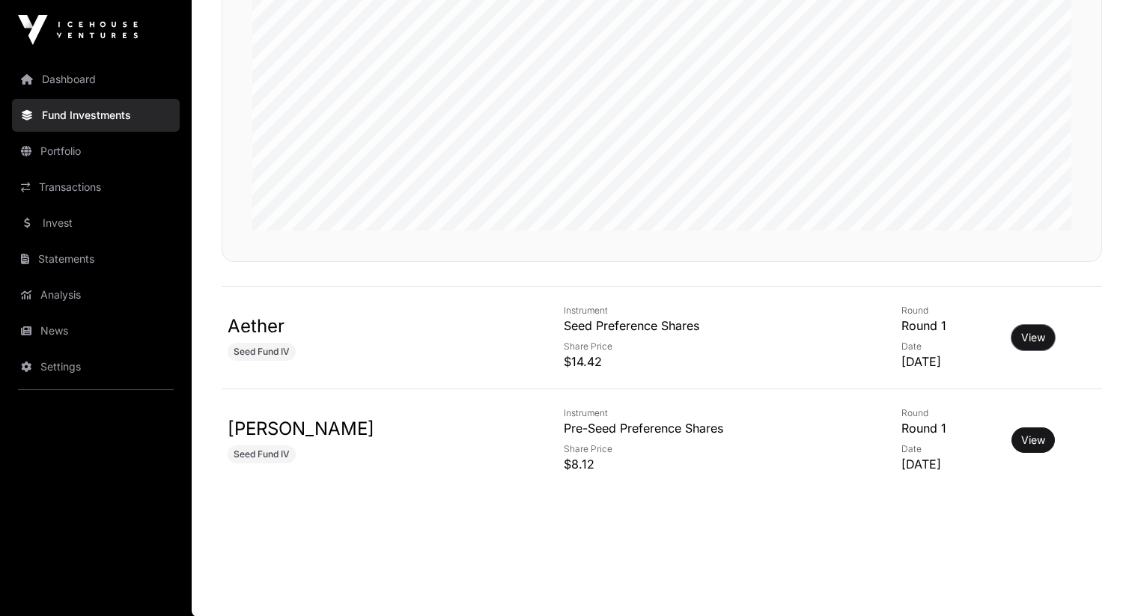
click at [1011, 336] on button "View" at bounding box center [1032, 337] width 43 height 25
click at [1021, 331] on link "View" at bounding box center [1033, 337] width 24 height 15
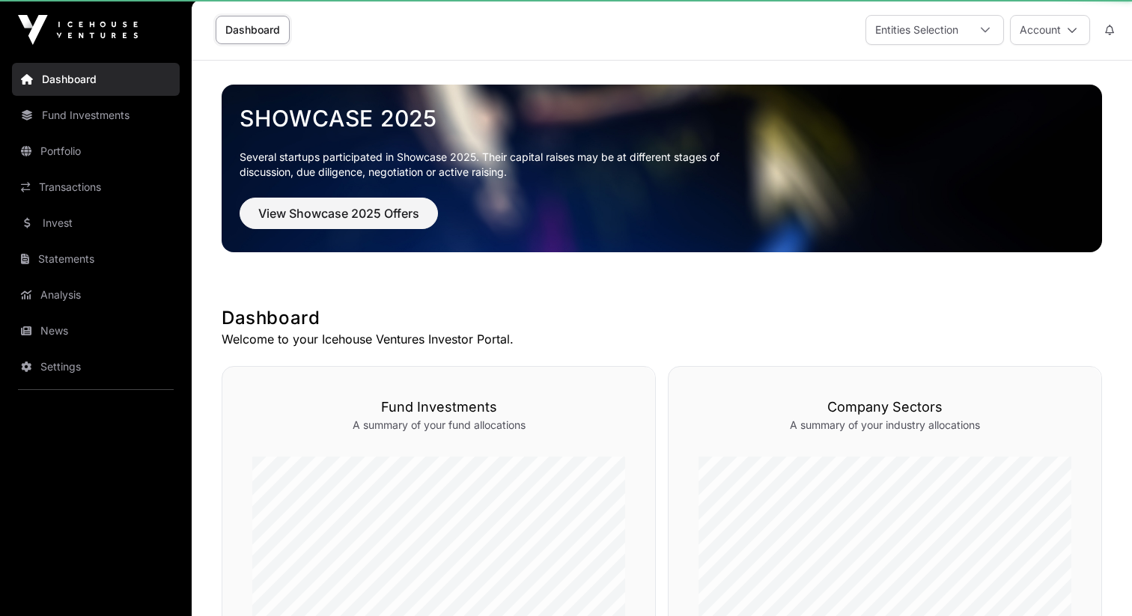
click at [1027, 447] on div "Companies Company Sectors A summary of your industry allocations" at bounding box center [885, 539] width 434 height 346
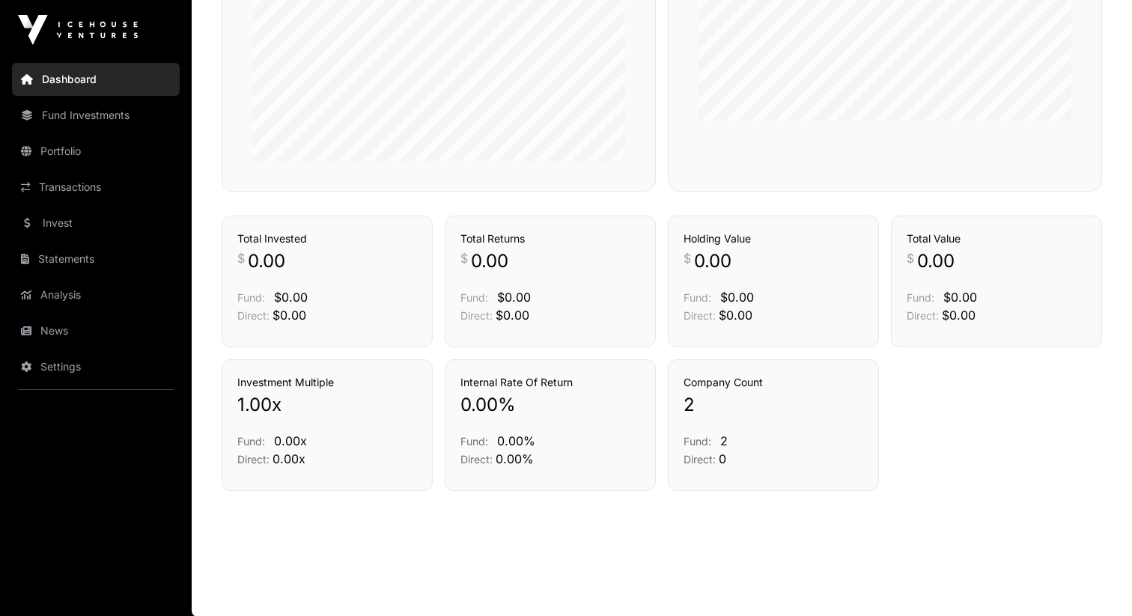
scroll to position [521, 0]
click at [129, 106] on link "Fund Investments" at bounding box center [96, 115] width 168 height 33
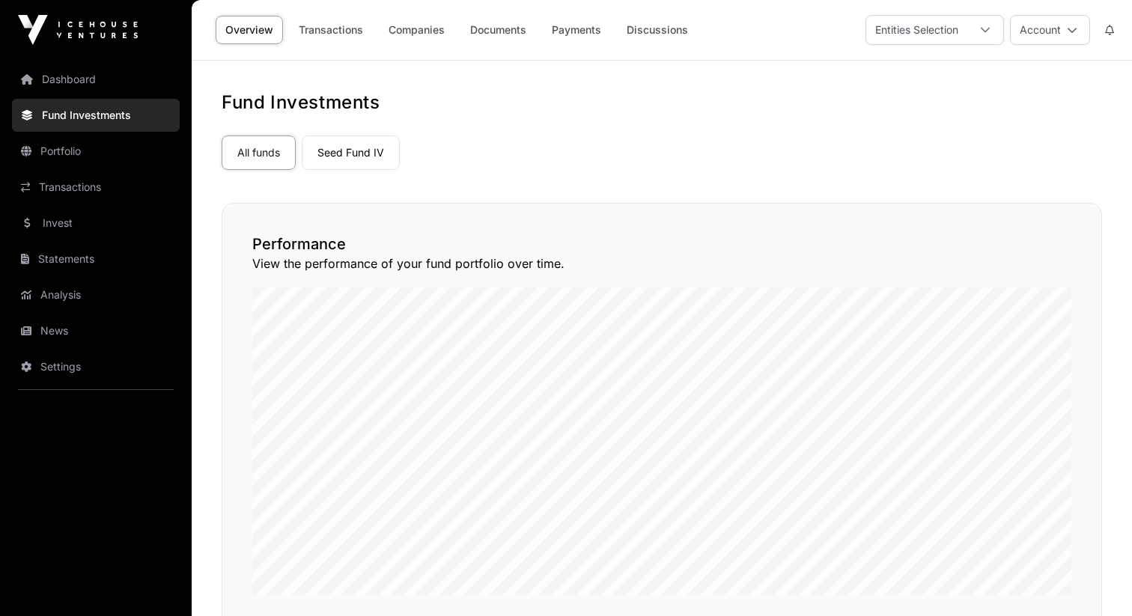
click at [129, 106] on link "Fund Investments" at bounding box center [96, 115] width 168 height 33
click at [103, 82] on link "Dashboard" at bounding box center [96, 79] width 168 height 33
